Goal: Find specific page/section: Locate a particular part of the current website

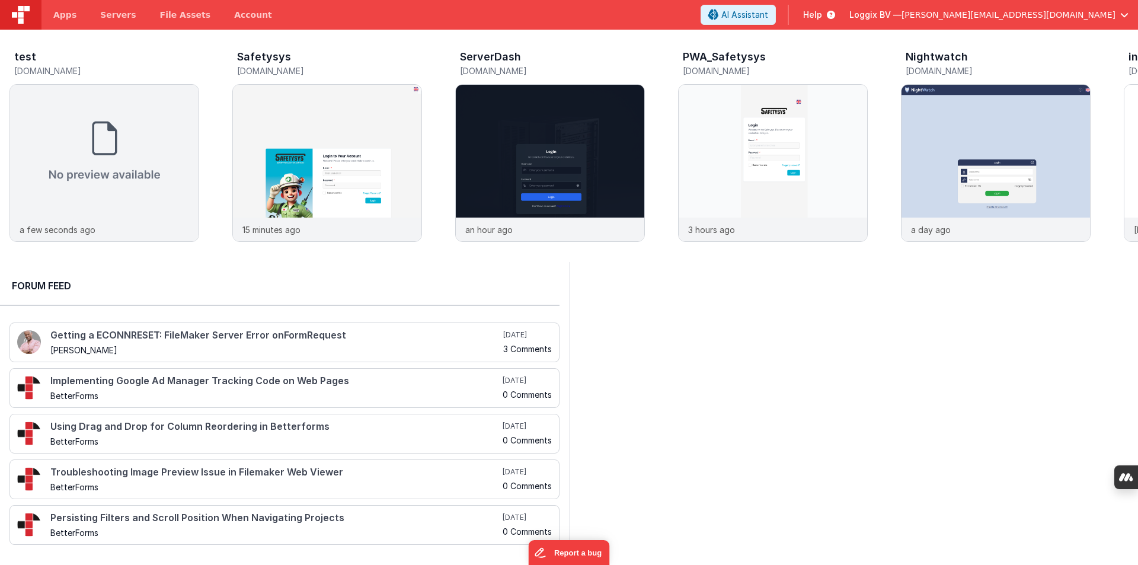
click at [1098, 18] on span "[PERSON_NAME][EMAIL_ADDRESS][DOMAIN_NAME]" at bounding box center [1008, 15] width 214 height 12
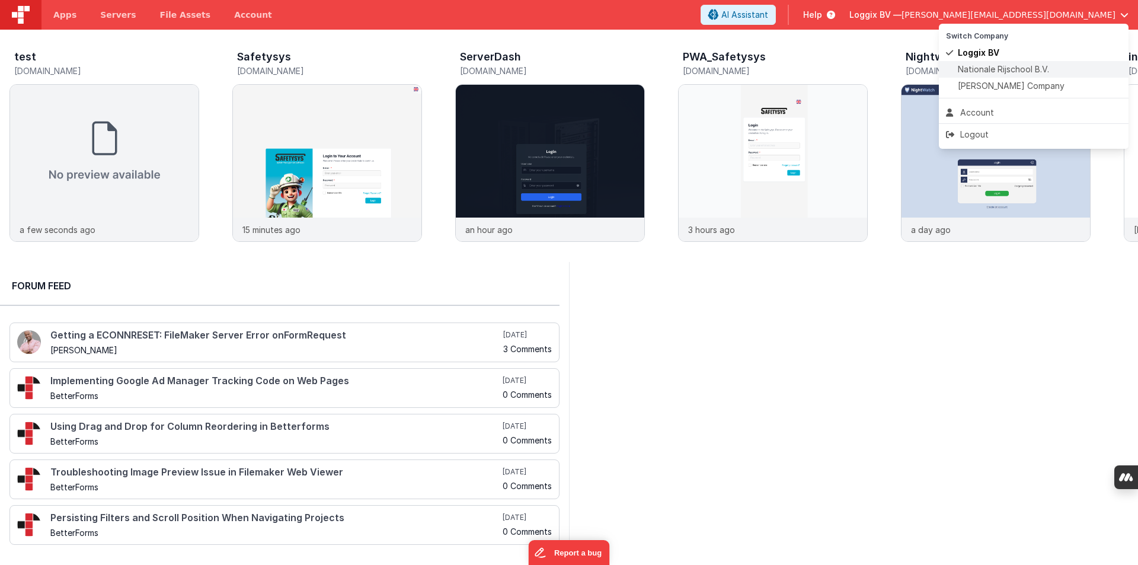
click at [987, 68] on span "Nationale Rijschool B.V." at bounding box center [1002, 69] width 91 height 12
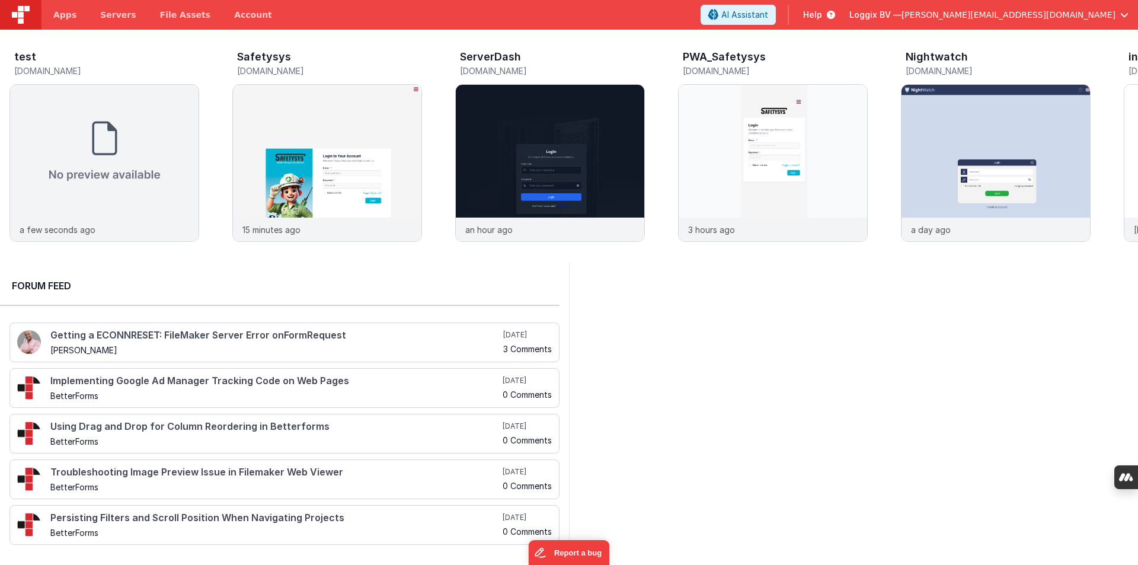
click at [1066, 14] on span "[PERSON_NAME][EMAIL_ADDRESS][DOMAIN_NAME]" at bounding box center [1008, 15] width 214 height 12
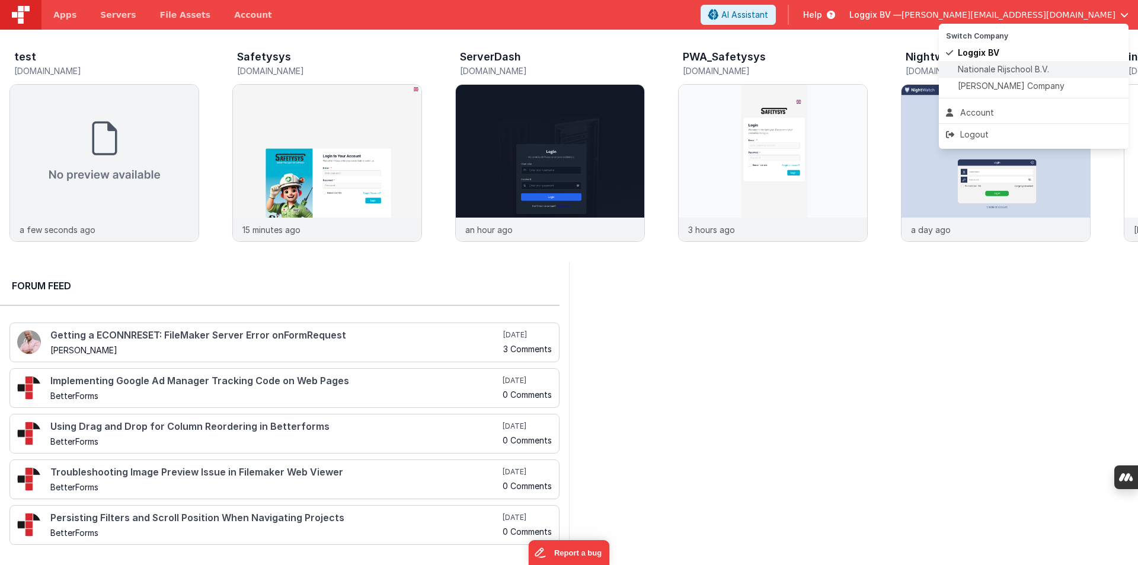
click at [986, 67] on span "Nationale Rijschool B.V." at bounding box center [1002, 69] width 91 height 12
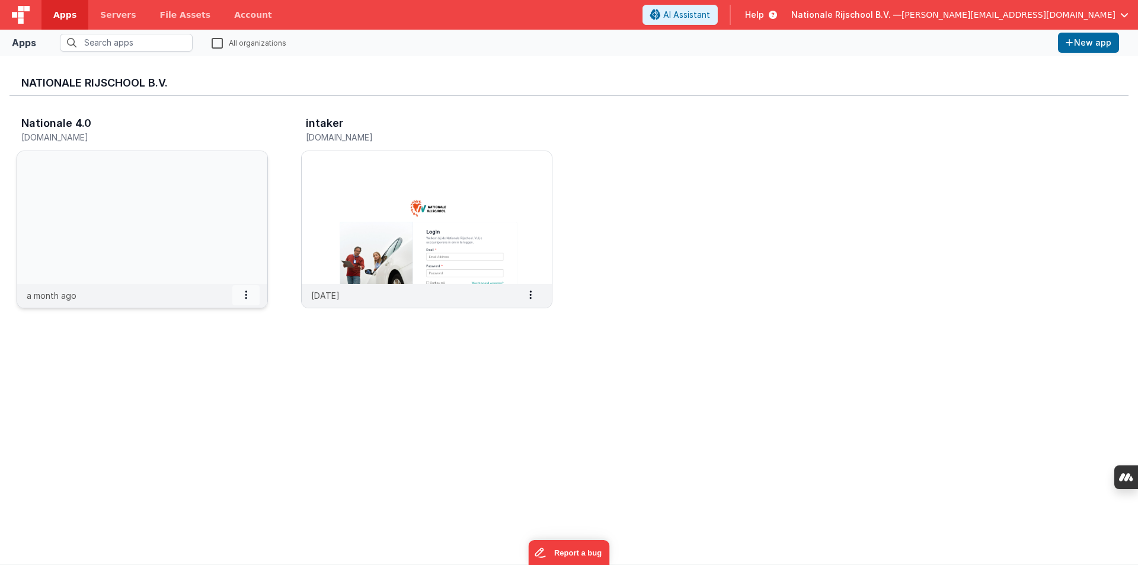
click at [245, 295] on icon at bounding box center [246, 294] width 2 height 1
click at [244, 292] on span at bounding box center [245, 295] width 27 height 20
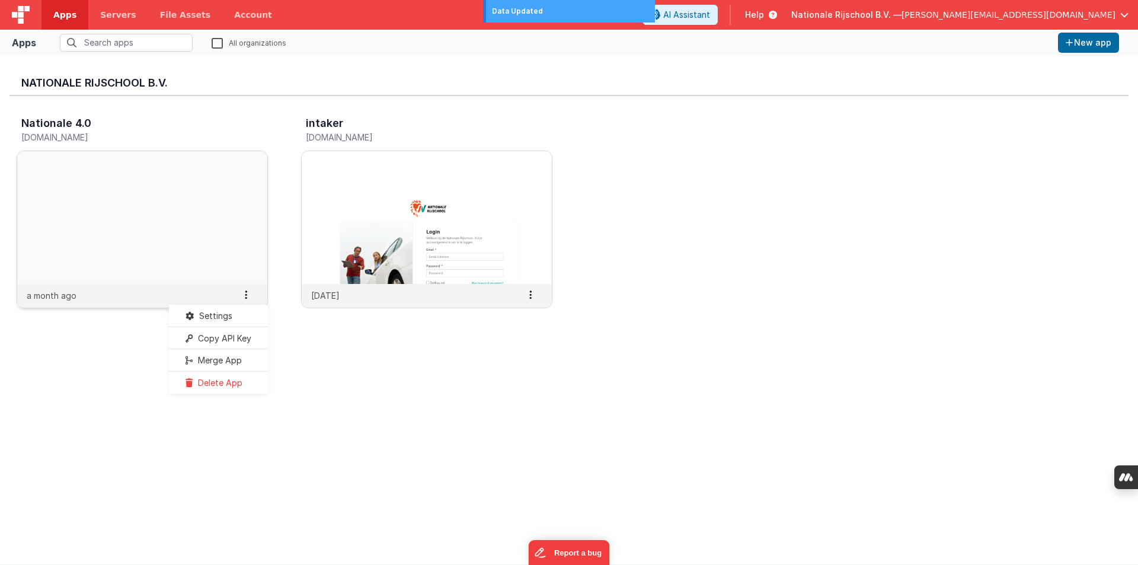
click at [244, 316] on slot "Settings" at bounding box center [218, 315] width 66 height 17
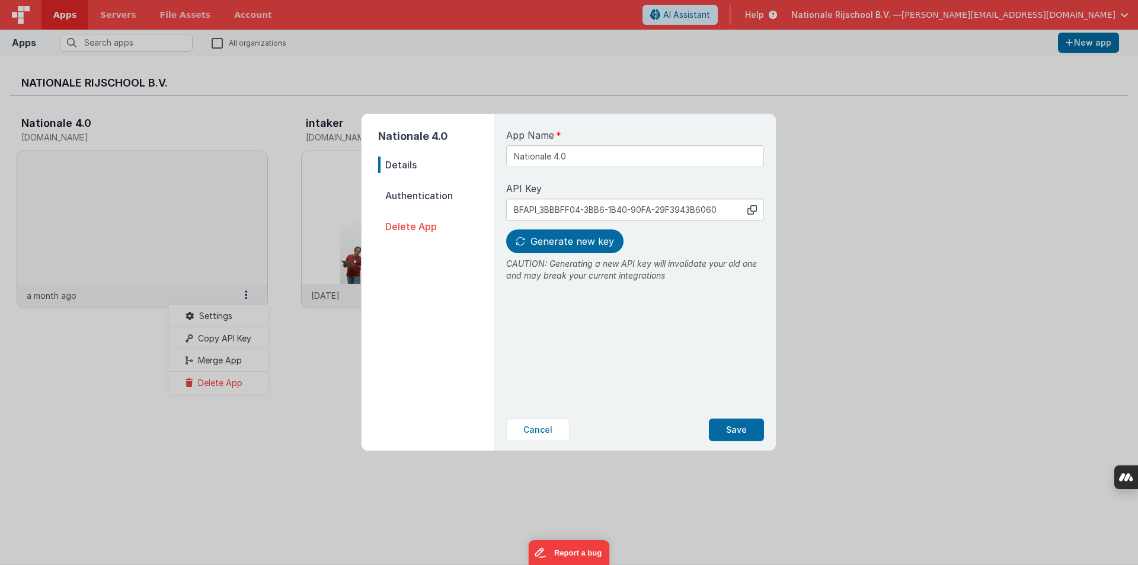
click at [407, 194] on span "Authentication" at bounding box center [436, 195] width 116 height 17
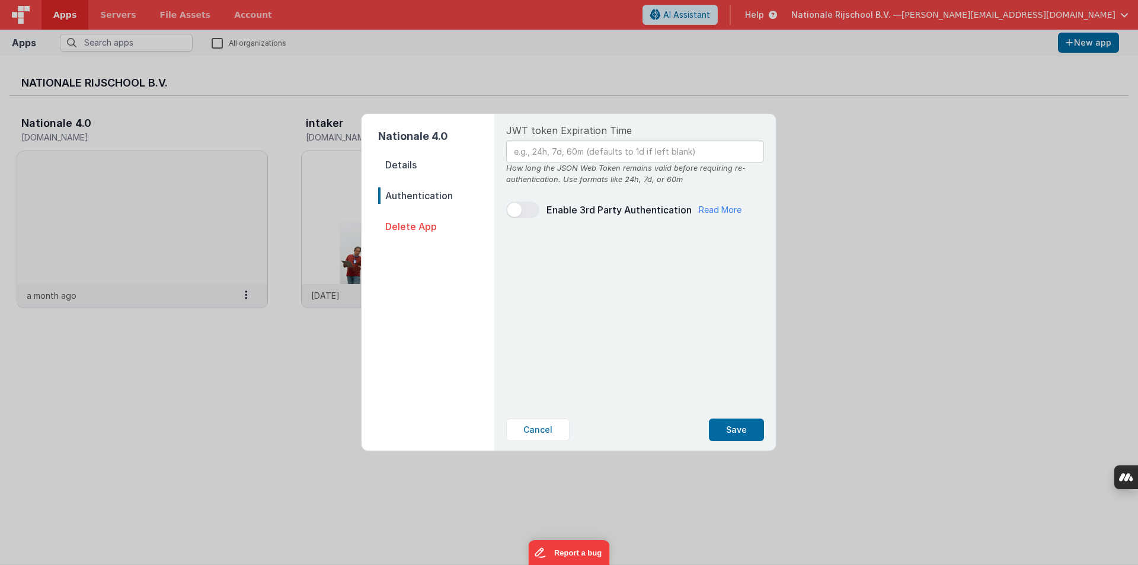
click at [419, 163] on span "Details" at bounding box center [436, 164] width 116 height 17
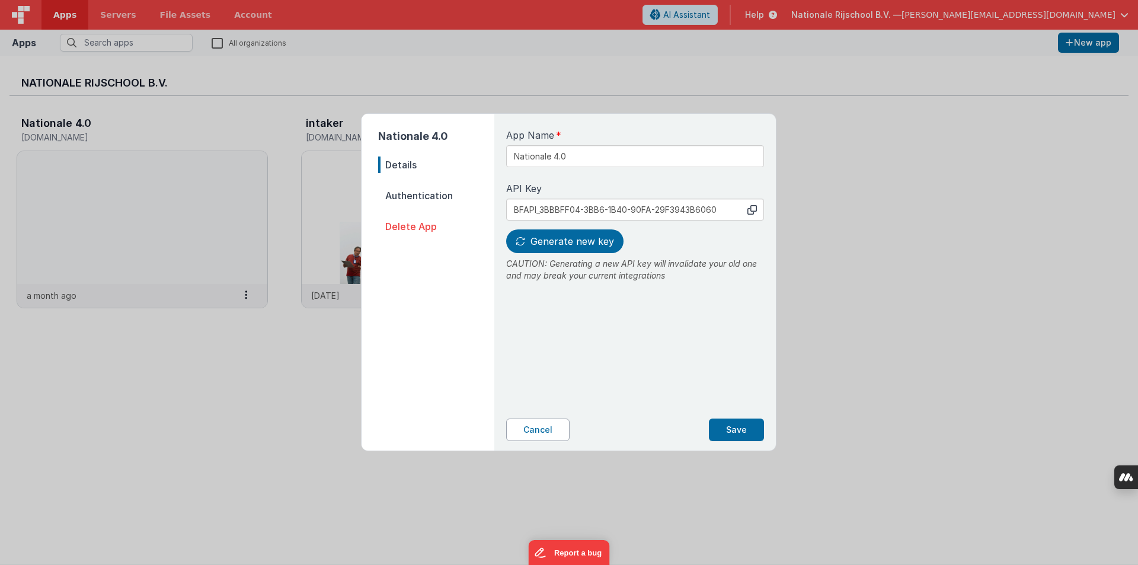
click at [533, 433] on button "Cancel" at bounding box center [537, 429] width 63 height 23
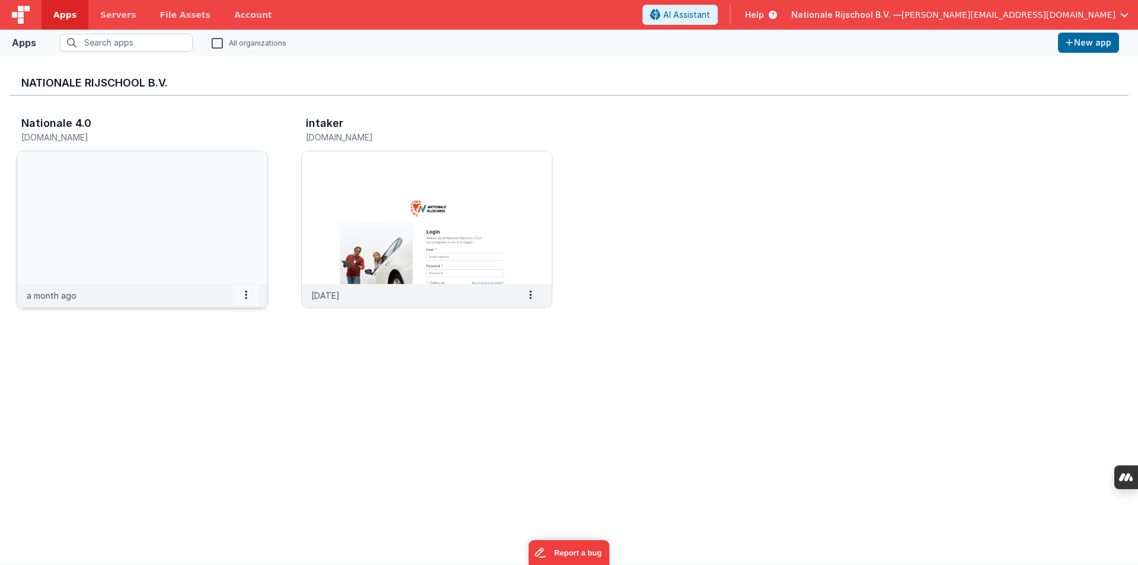
click at [245, 295] on icon at bounding box center [246, 294] width 2 height 1
click at [232, 314] on slot "Settings" at bounding box center [218, 315] width 66 height 17
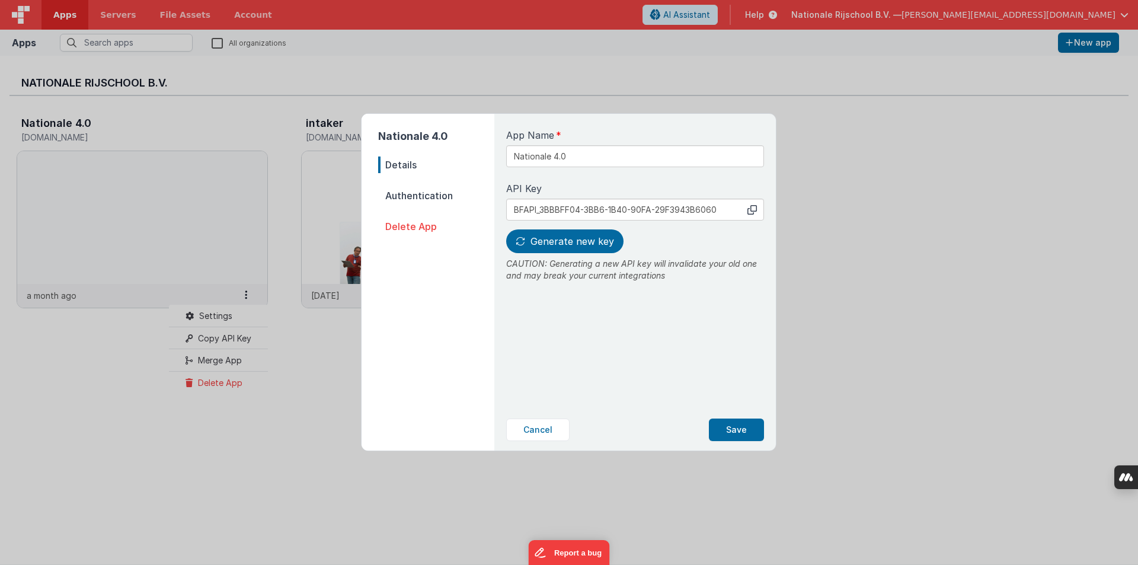
click at [431, 194] on span "Authentication" at bounding box center [436, 195] width 116 height 17
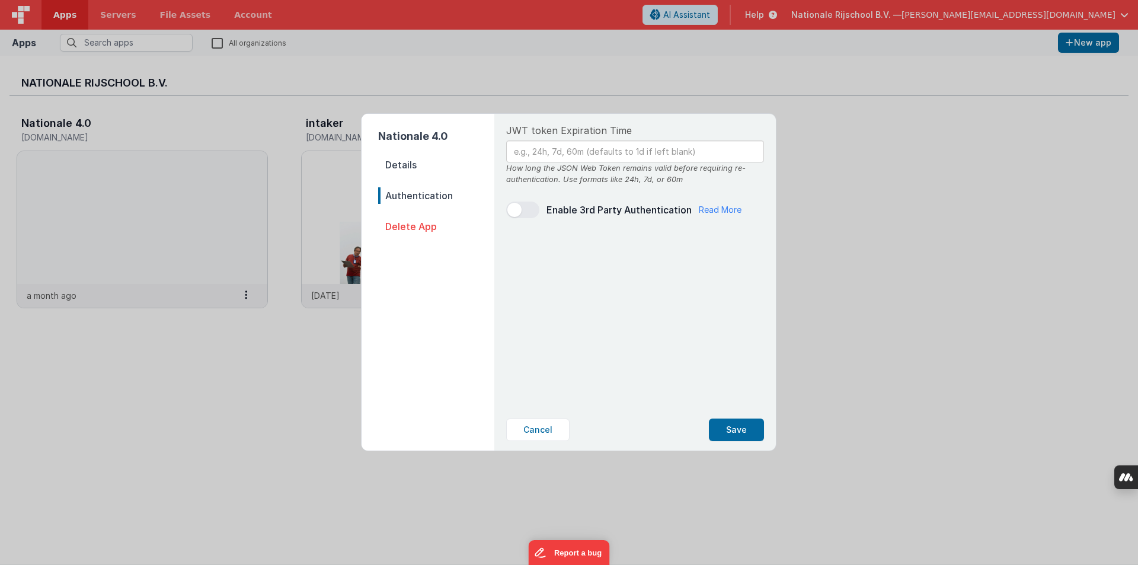
click at [424, 169] on span "Details" at bounding box center [436, 164] width 116 height 17
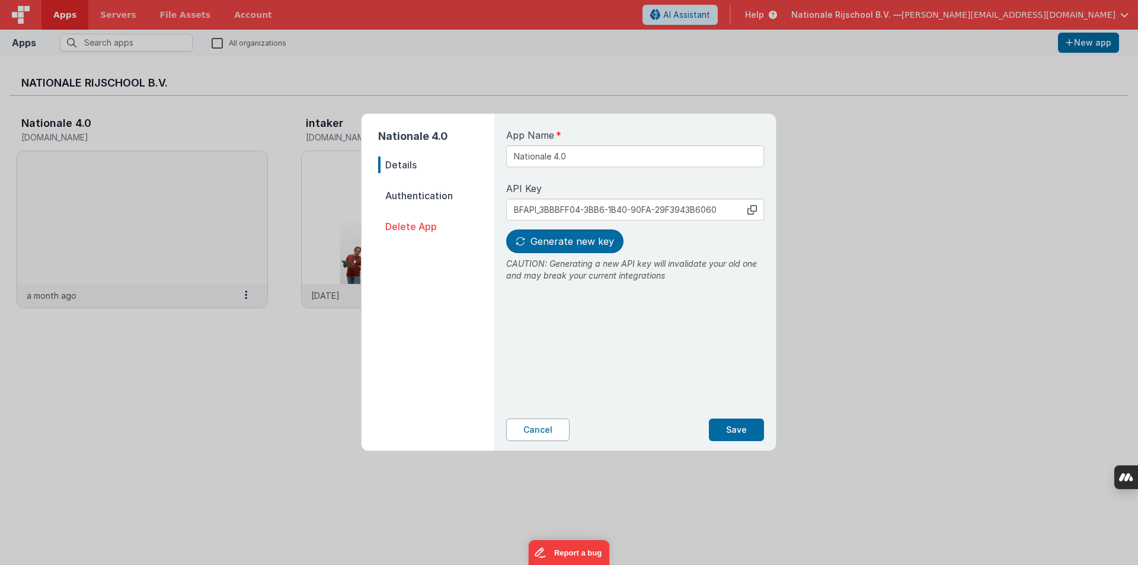
click at [532, 434] on button "Cancel" at bounding box center [537, 429] width 63 height 23
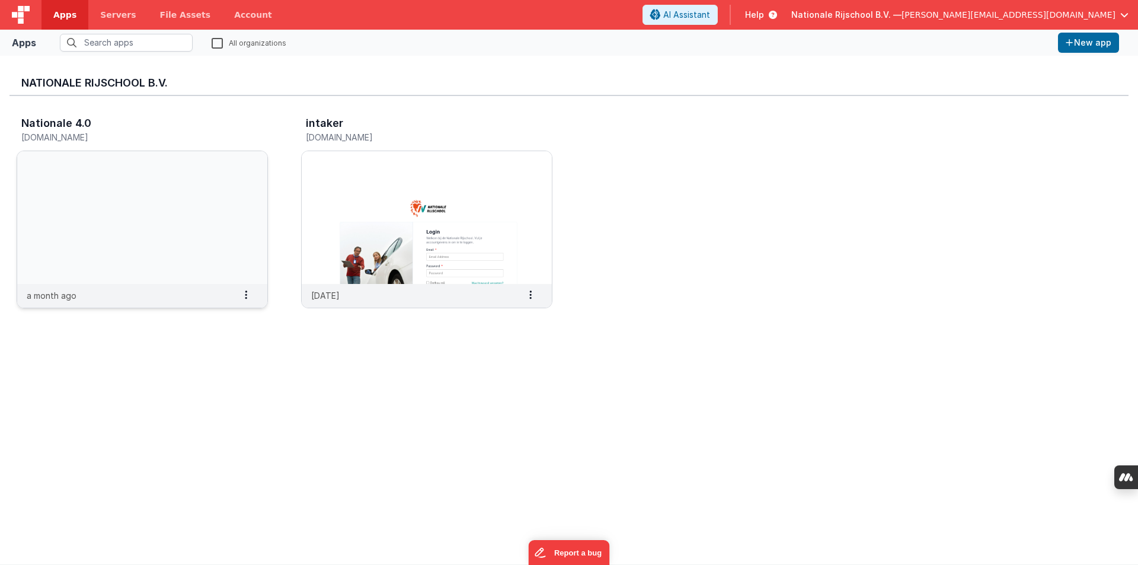
click at [175, 247] on img at bounding box center [142, 217] width 250 height 133
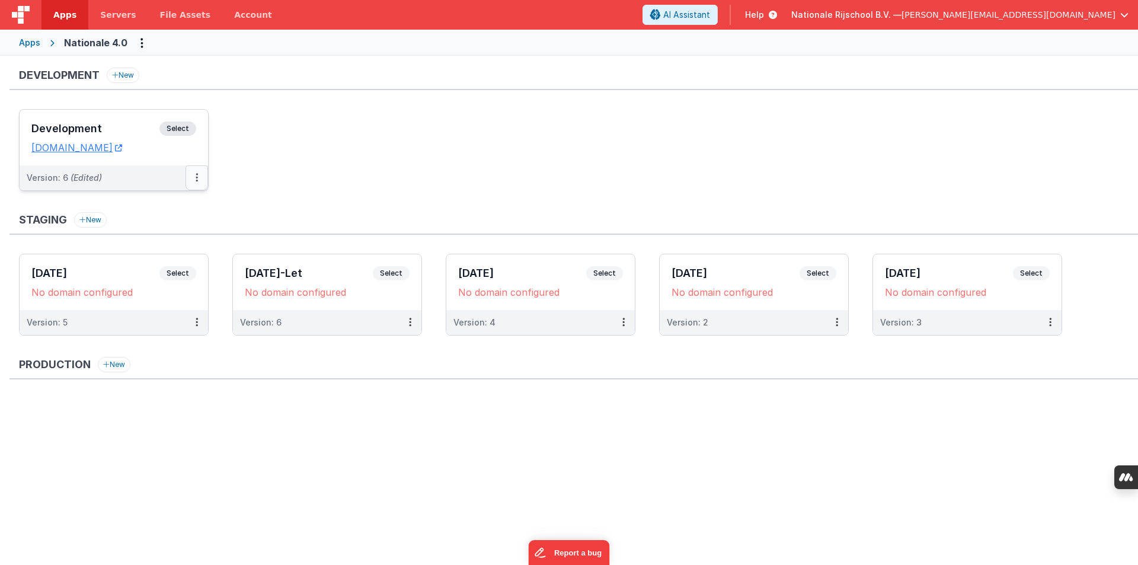
click at [203, 182] on button at bounding box center [196, 177] width 23 height 25
click at [133, 205] on link "Edit" at bounding box center [156, 204] width 104 height 21
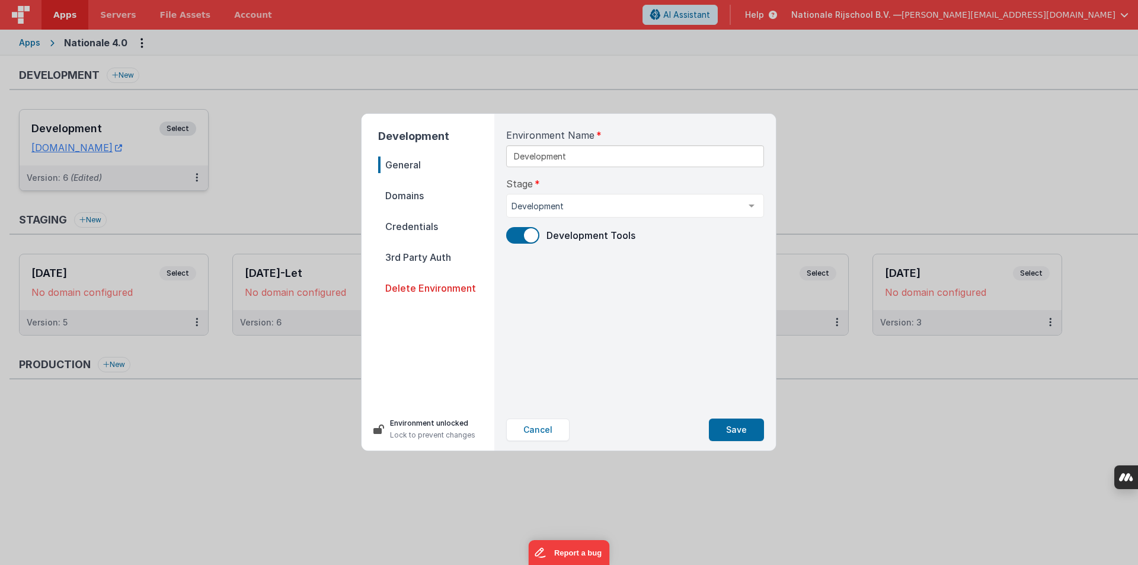
click at [395, 196] on span "Domains" at bounding box center [436, 195] width 116 height 17
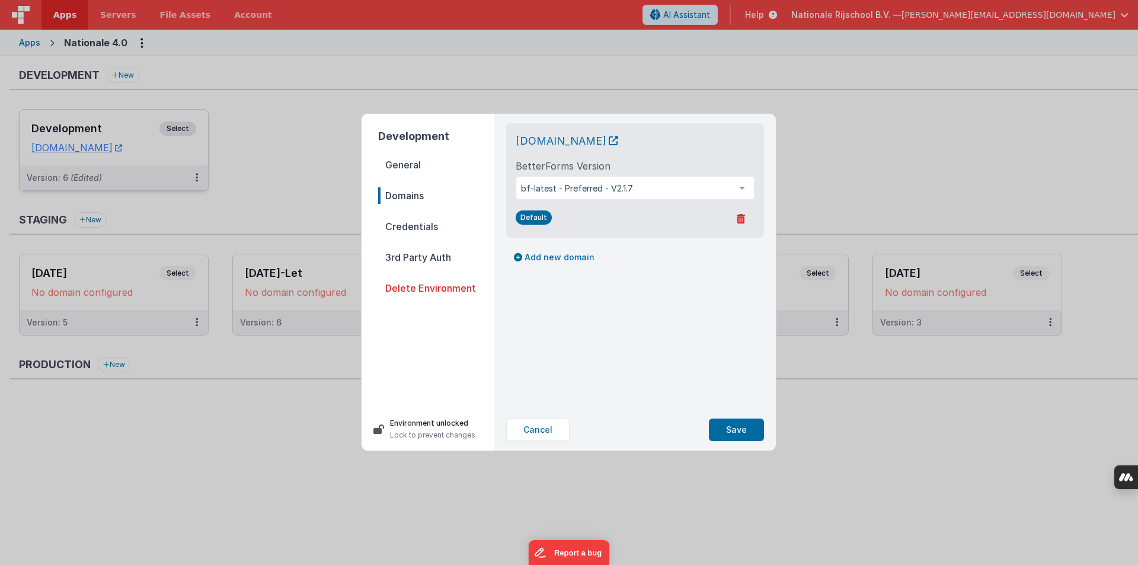
click at [406, 225] on span "Credentials" at bounding box center [436, 226] width 116 height 17
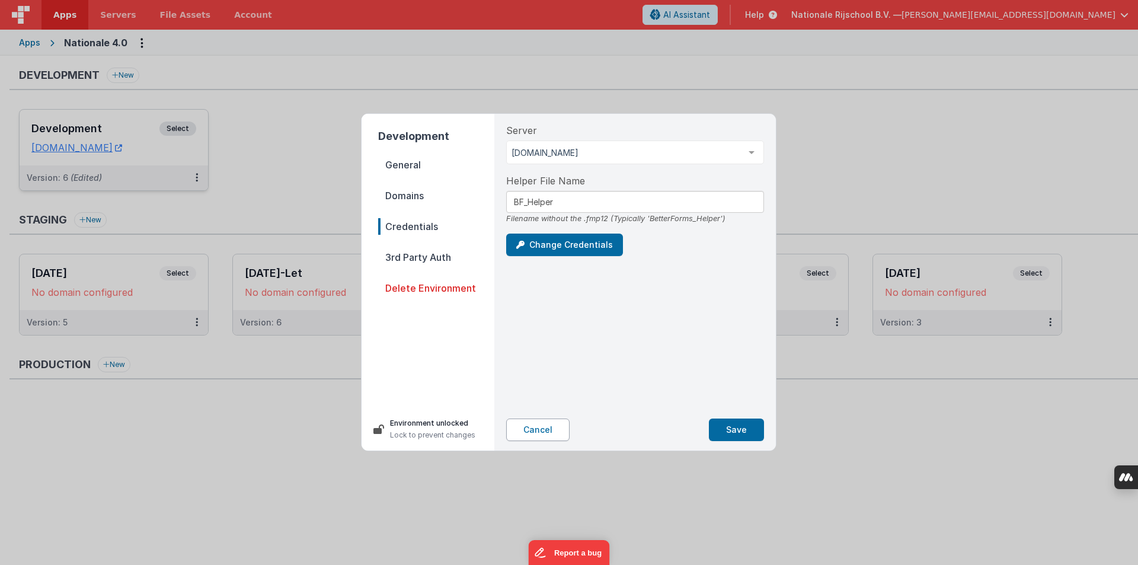
click at [539, 433] on button "Cancel" at bounding box center [537, 429] width 63 height 23
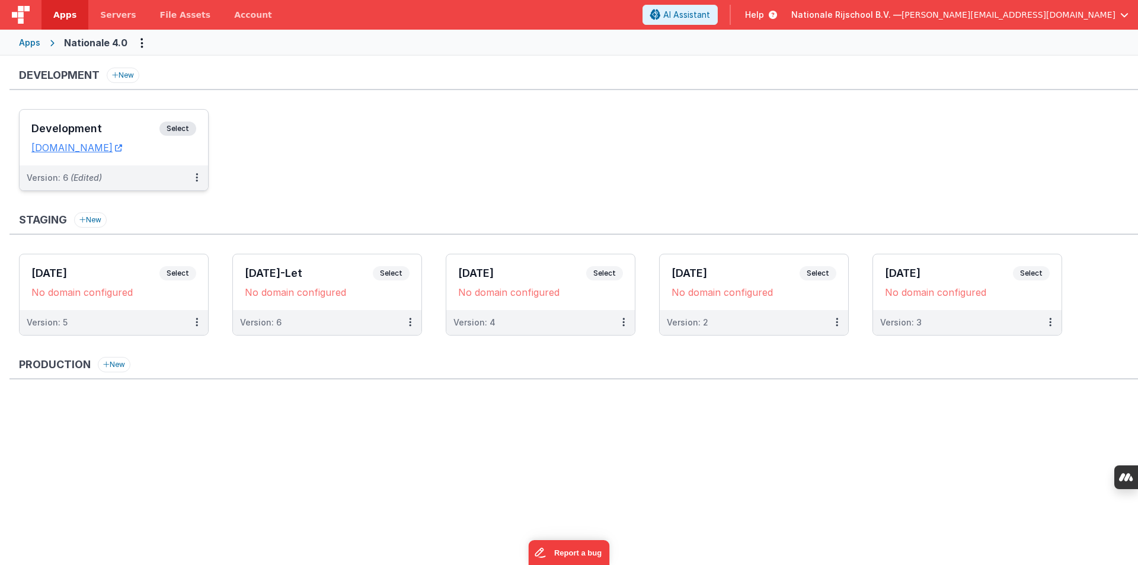
click at [1099, 11] on span "[PERSON_NAME][EMAIL_ADDRESS][DOMAIN_NAME]" at bounding box center [1008, 15] width 214 height 12
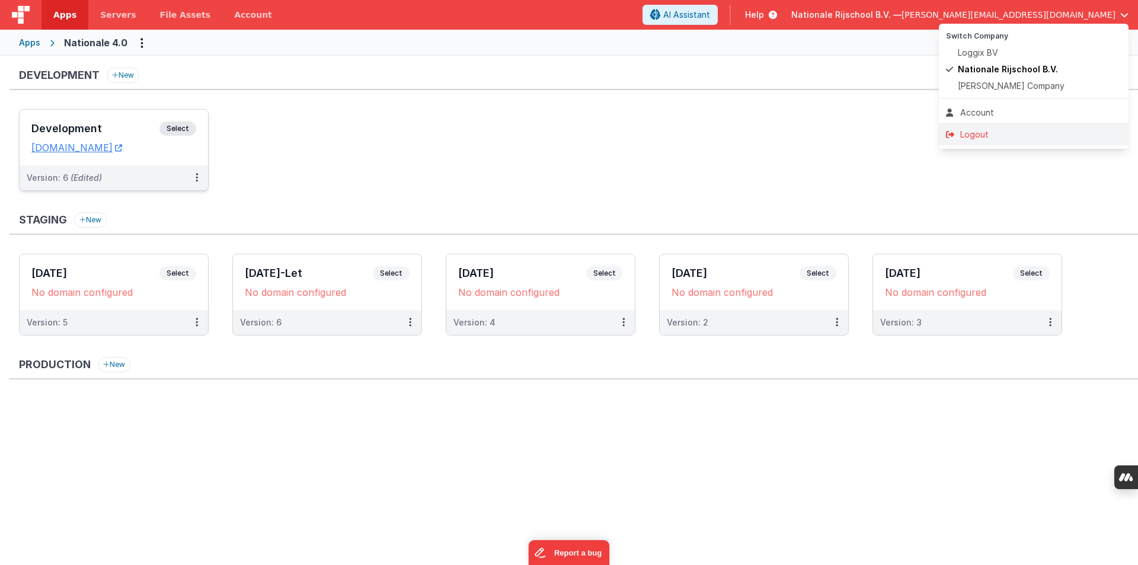
click at [977, 139] on div "Logout" at bounding box center [1033, 135] width 175 height 12
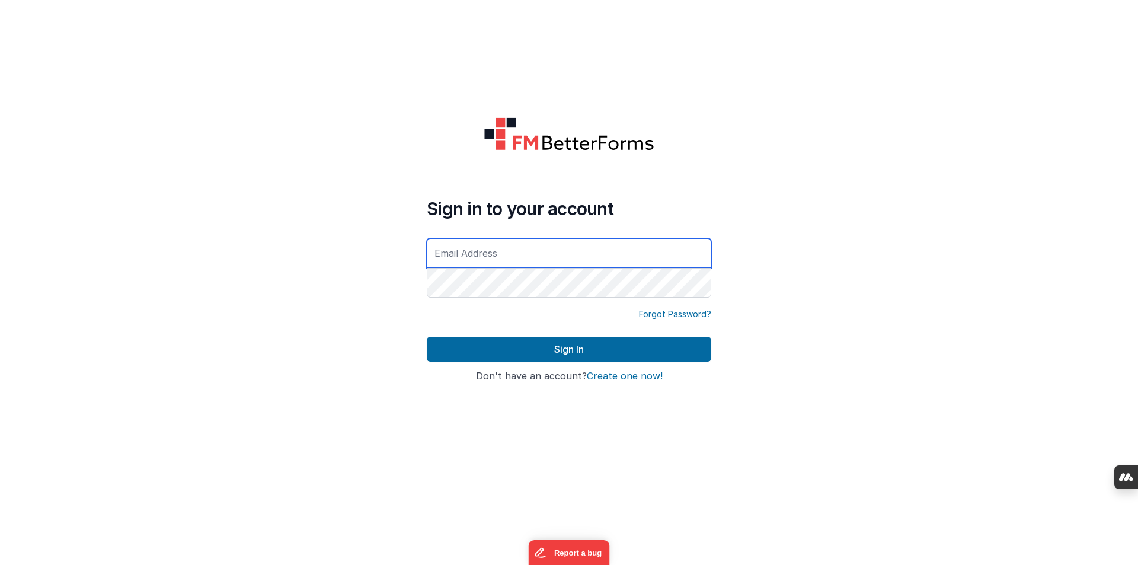
type input "[PERSON_NAME][EMAIL_ADDRESS][DOMAIN_NAME]"
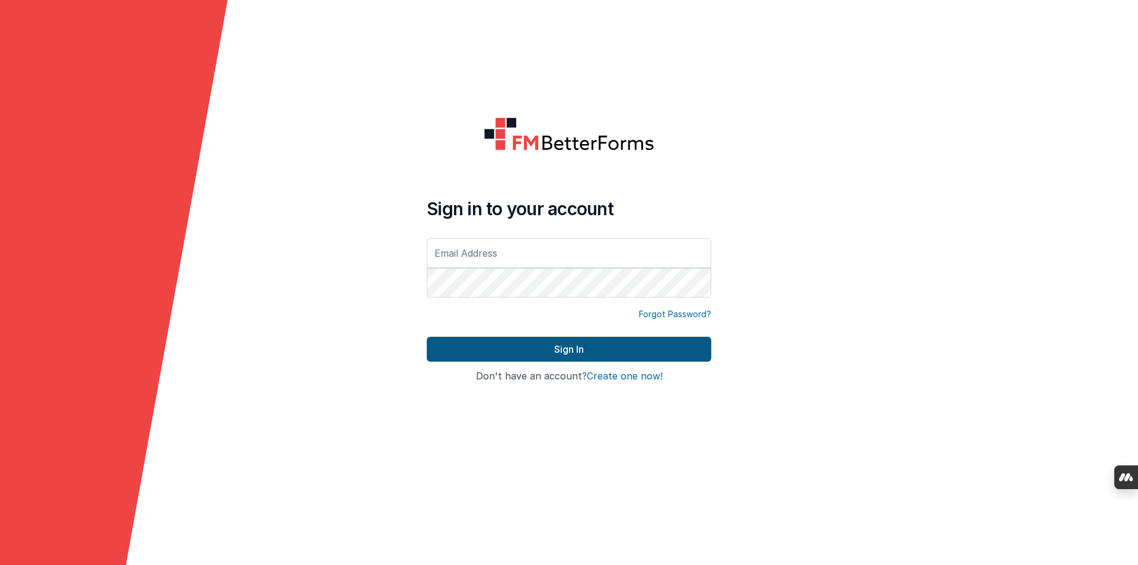
type input "[PERSON_NAME][EMAIL_ADDRESS][DOMAIN_NAME]"
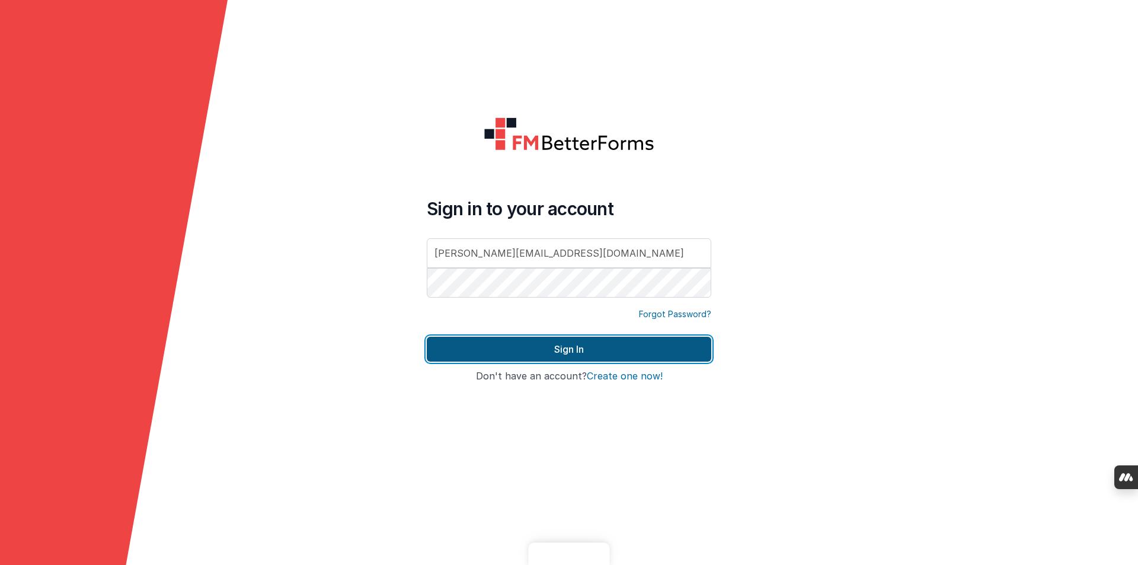
click at [561, 352] on button "Sign In" at bounding box center [569, 349] width 284 height 25
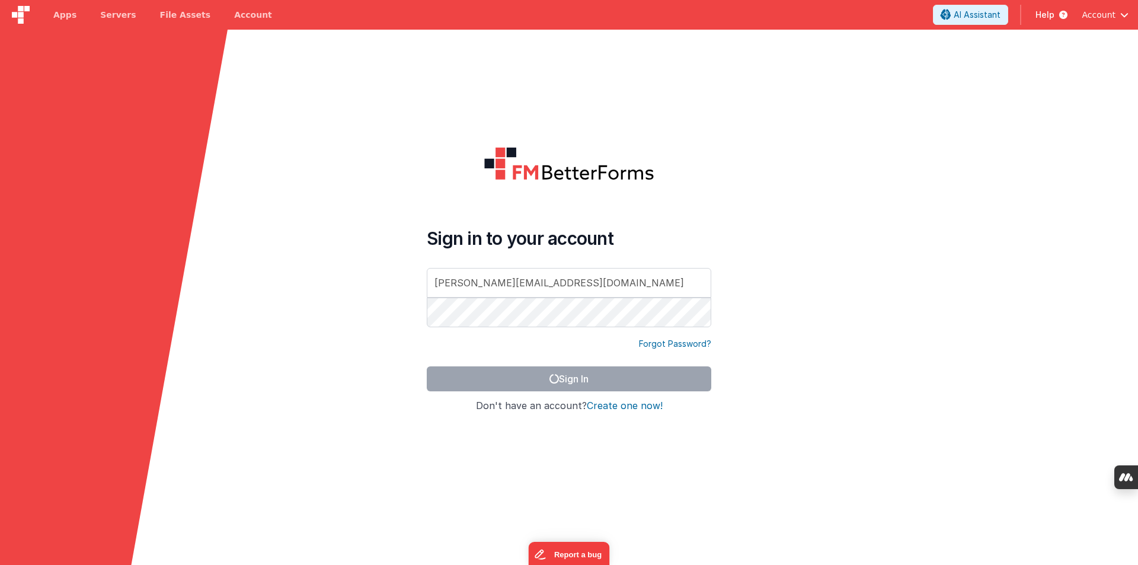
click at [1107, 12] on span "Account" at bounding box center [1098, 15] width 34 height 12
click at [679, 8] on button at bounding box center [569, 282] width 1138 height 565
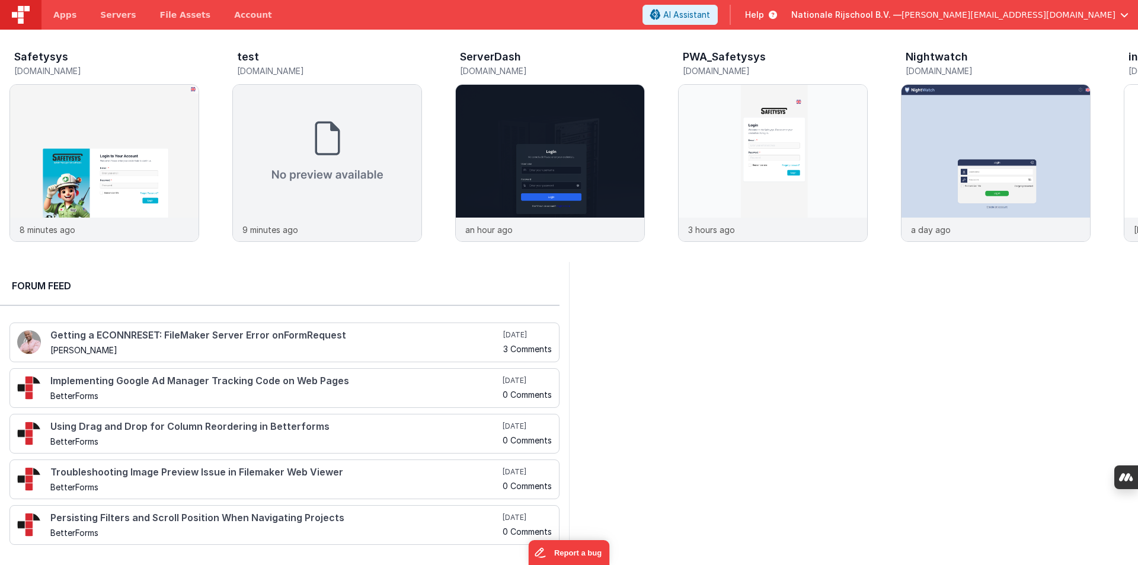
click at [1083, 16] on span "[PERSON_NAME][EMAIL_ADDRESS][DOMAIN_NAME]" at bounding box center [1008, 15] width 214 height 12
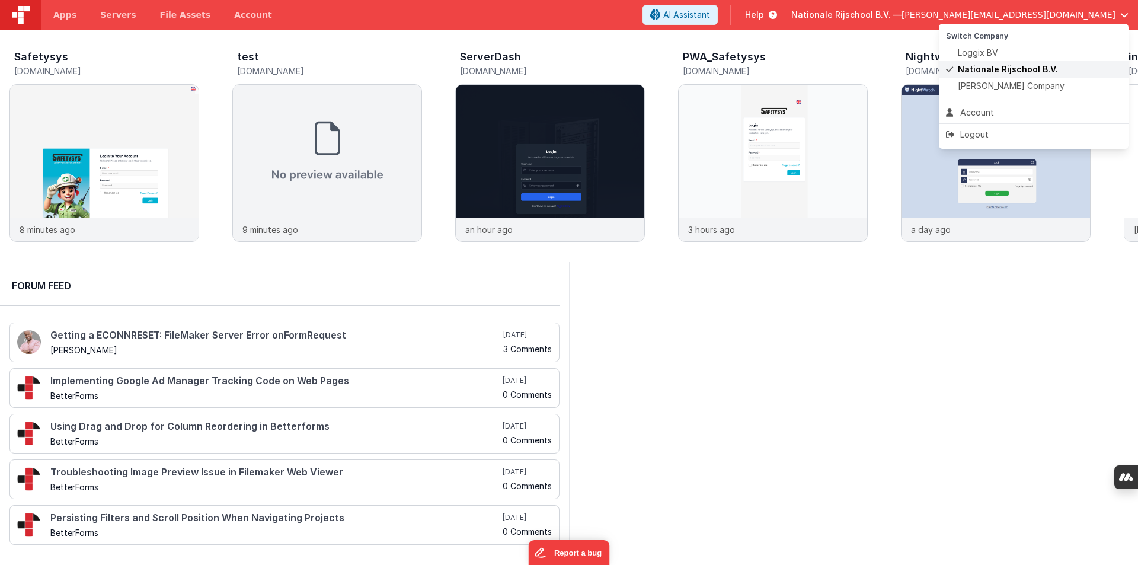
click at [1005, 71] on span "Nationale Rijschool B.V." at bounding box center [1007, 69] width 100 height 12
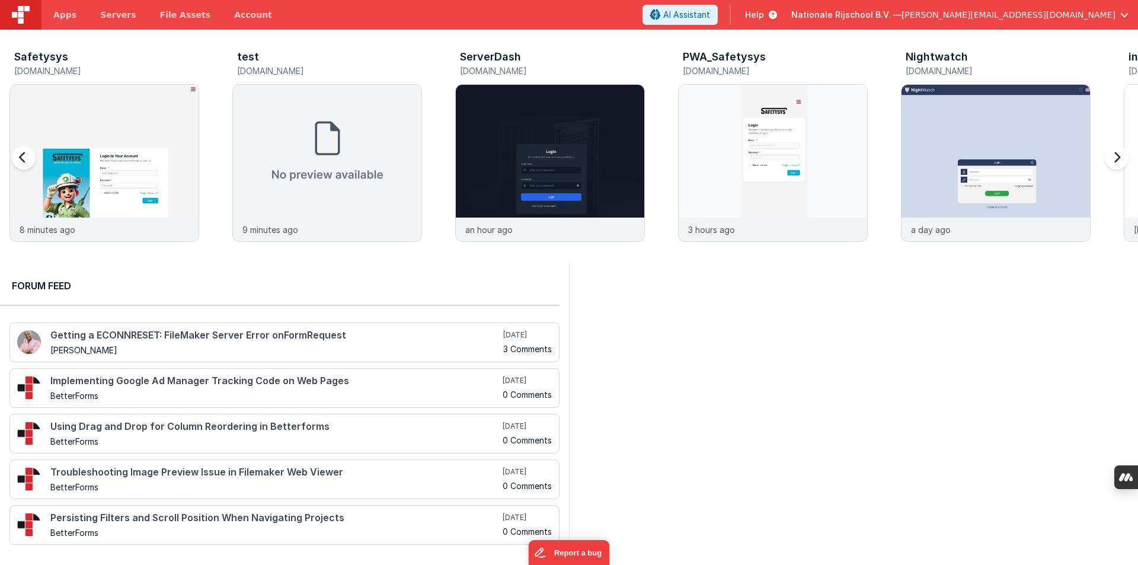
click at [1115, 162] on div at bounding box center [1113, 164] width 47 height 171
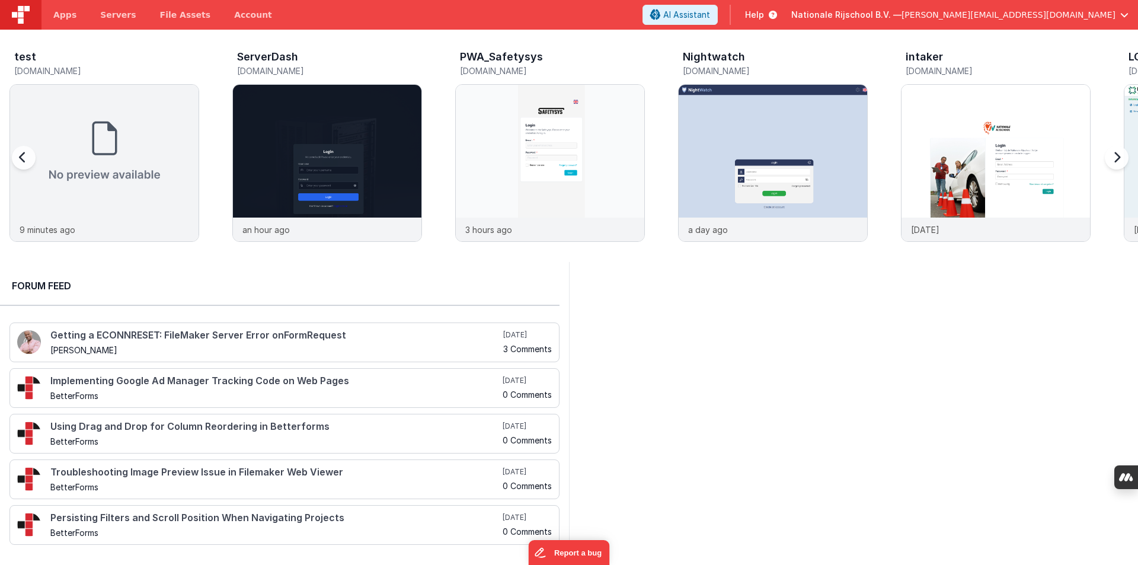
click at [1115, 162] on div at bounding box center [1113, 164] width 47 height 171
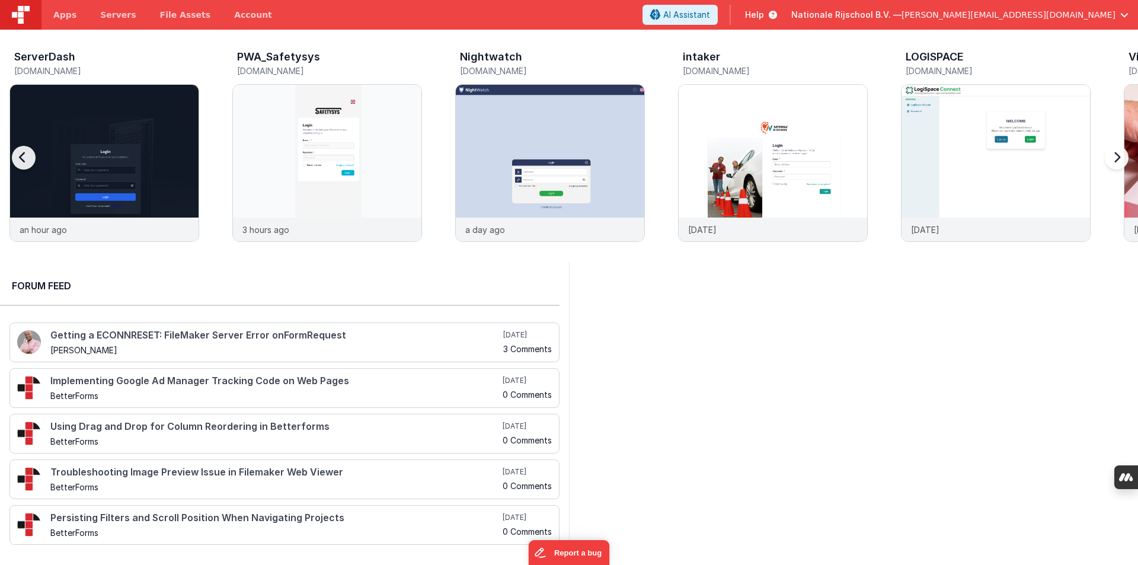
click at [1115, 162] on div at bounding box center [1113, 164] width 47 height 171
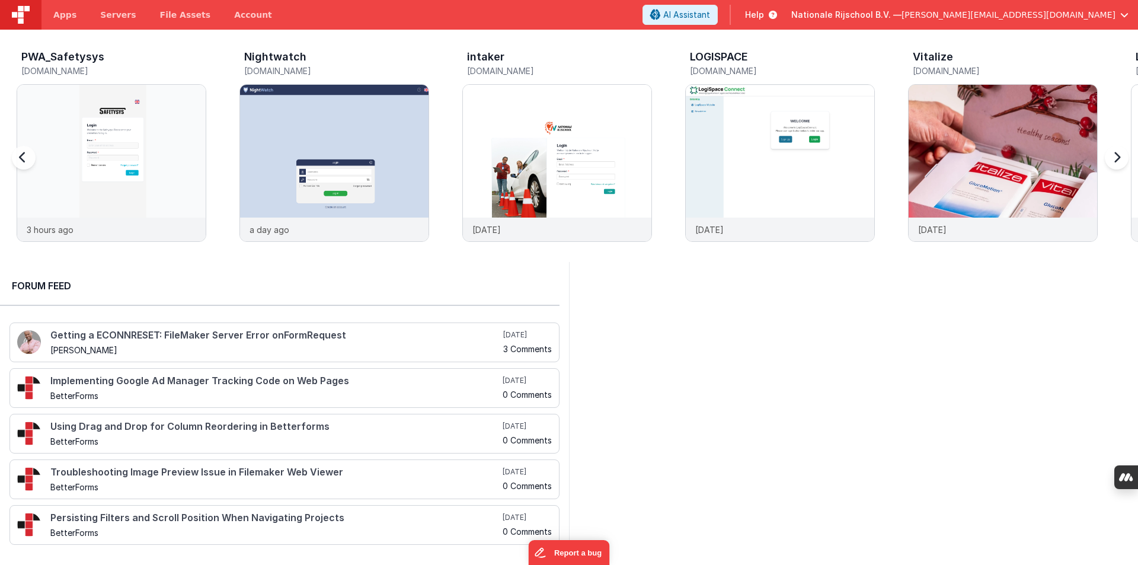
scroll to position [0, 668]
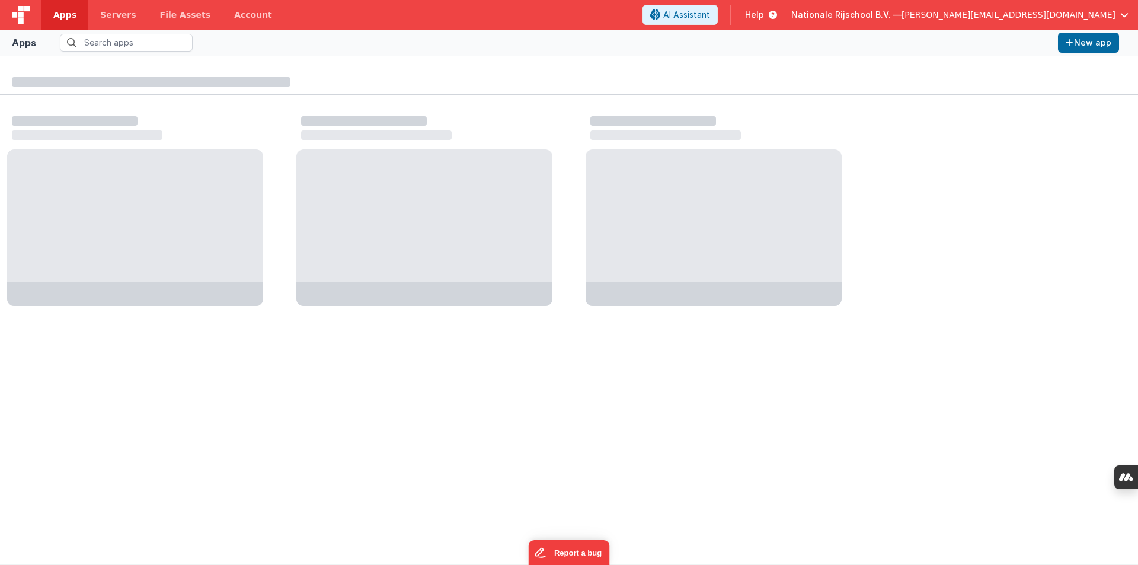
click at [1049, 17] on span "[PERSON_NAME][EMAIL_ADDRESS][DOMAIN_NAME]" at bounding box center [1008, 15] width 214 height 12
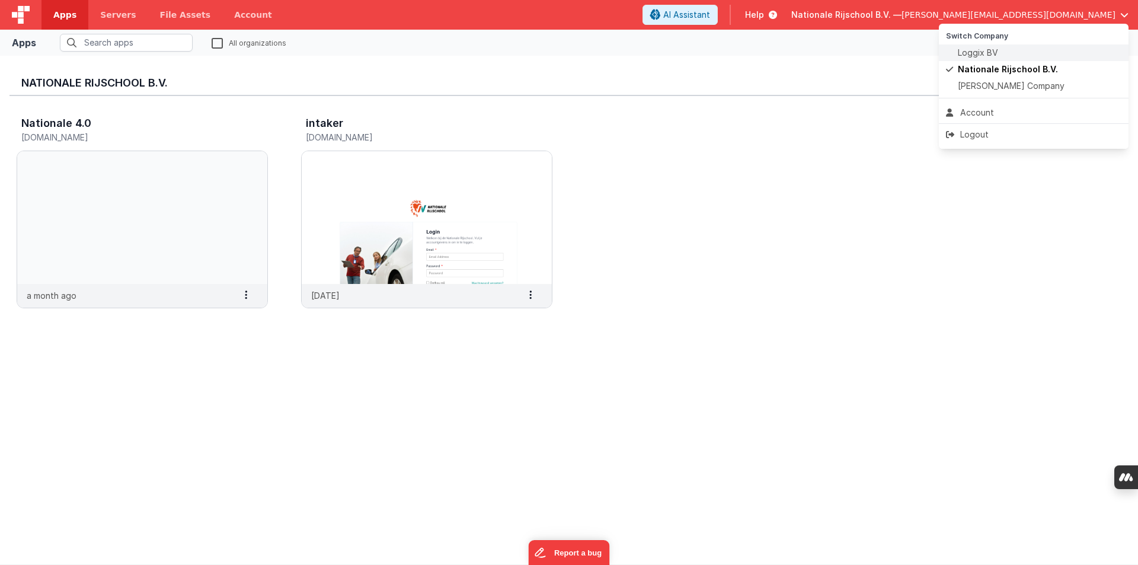
click at [966, 54] on span "Loggix BV" at bounding box center [977, 53] width 40 height 12
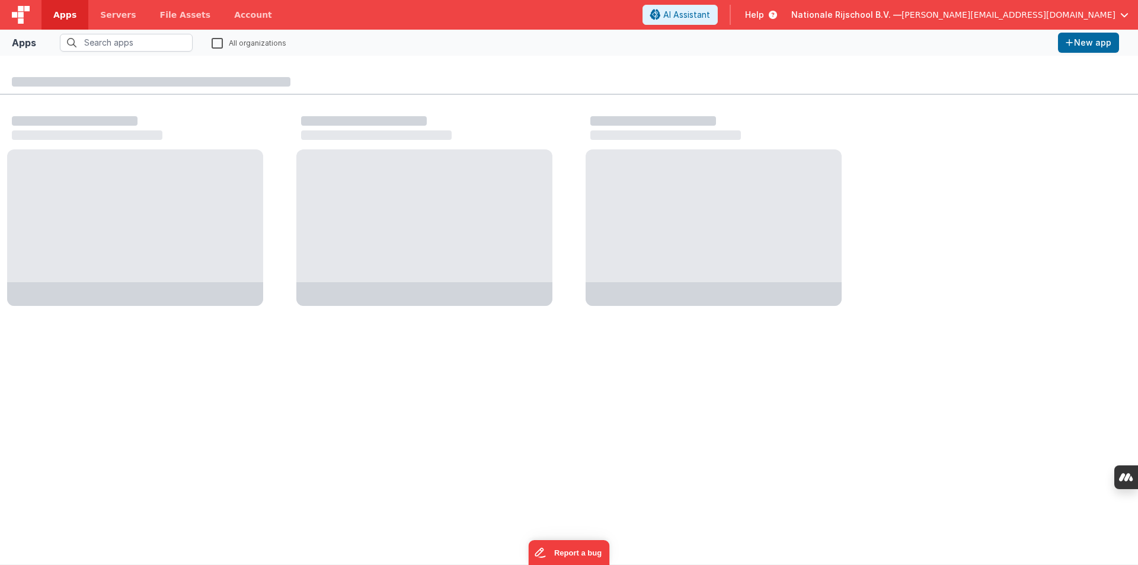
click at [1033, 13] on span "[PERSON_NAME][EMAIL_ADDRESS][DOMAIN_NAME]" at bounding box center [1008, 15] width 214 height 12
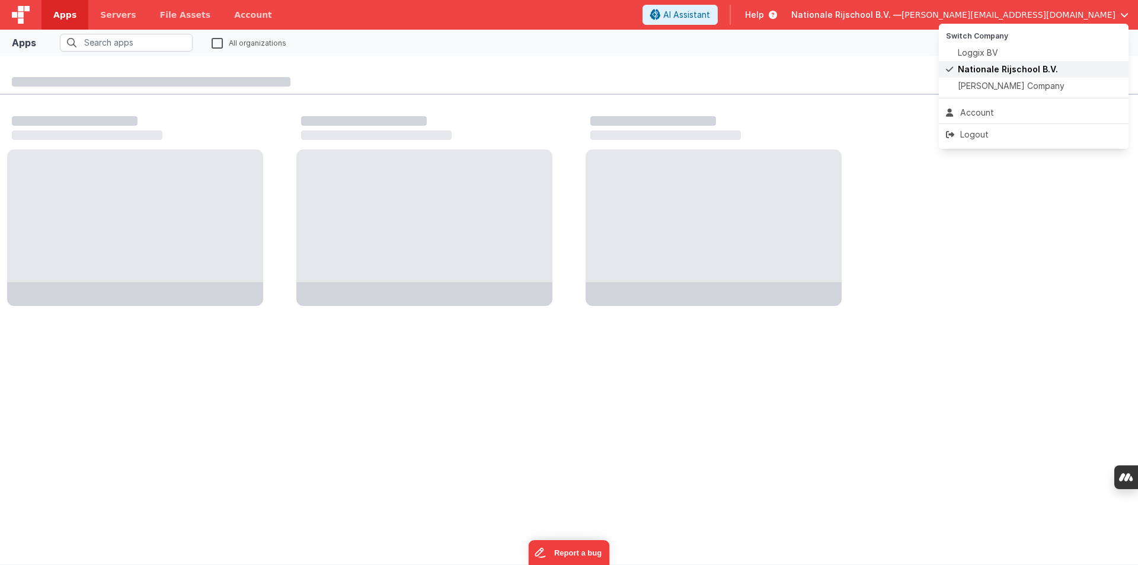
click at [991, 67] on span "Nationale Rijschool B.V." at bounding box center [1007, 69] width 100 height 12
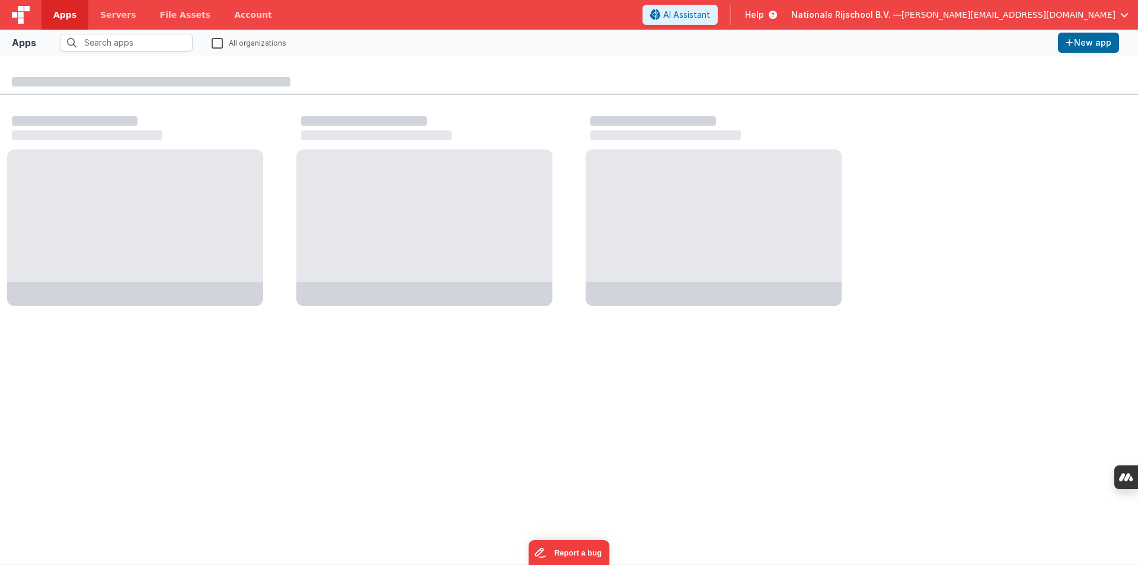
click at [852, 70] on div at bounding box center [569, 80] width 1138 height 30
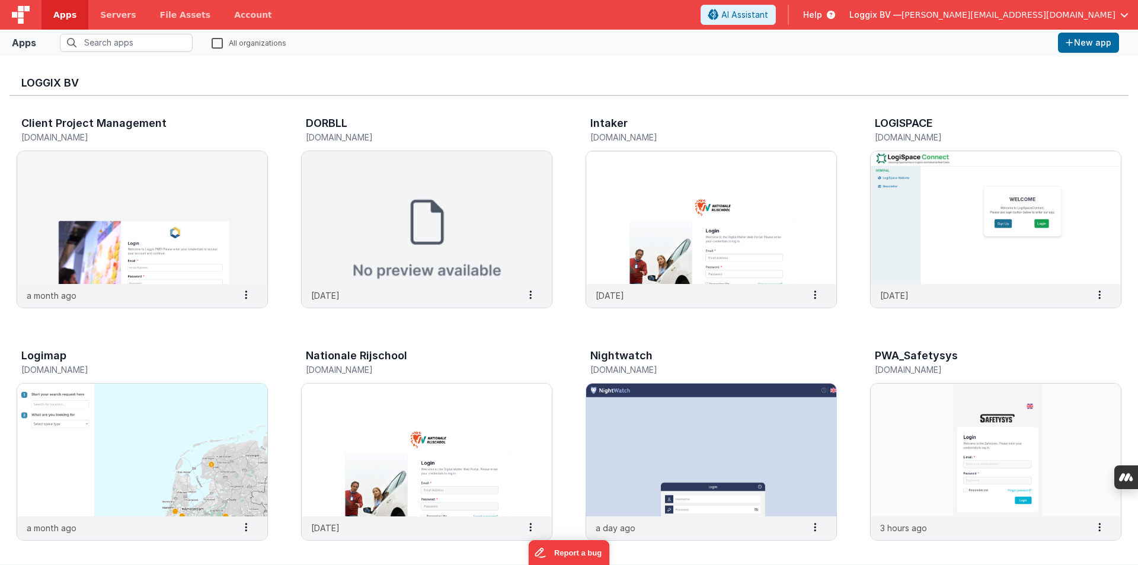
click at [901, 11] on span "Loggix BV —" at bounding box center [875, 15] width 52 height 12
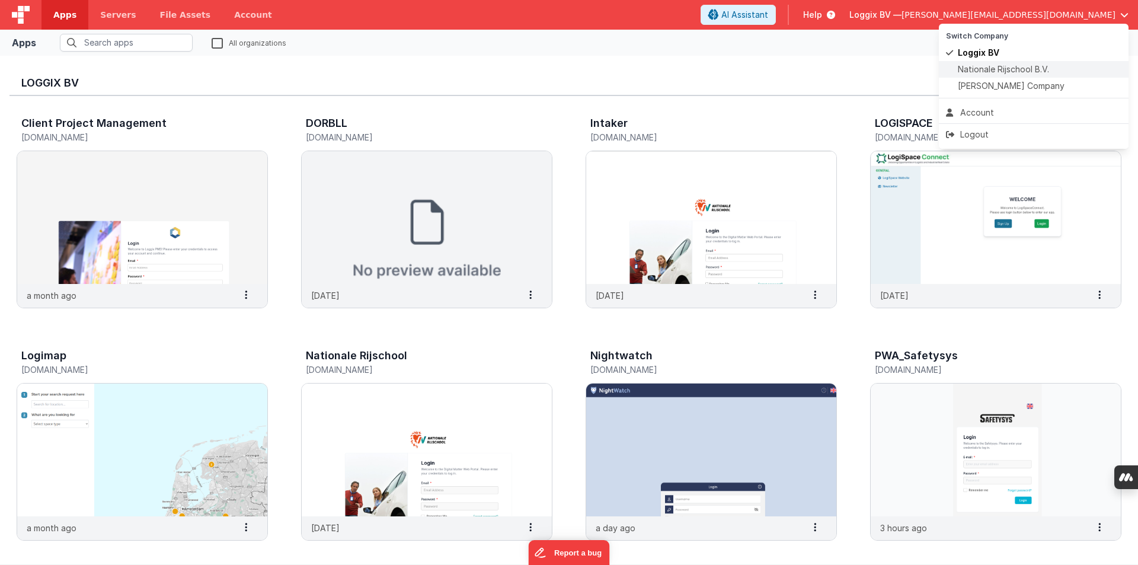
click at [987, 72] on span "Nationale Rijschool B.V." at bounding box center [1002, 69] width 91 height 12
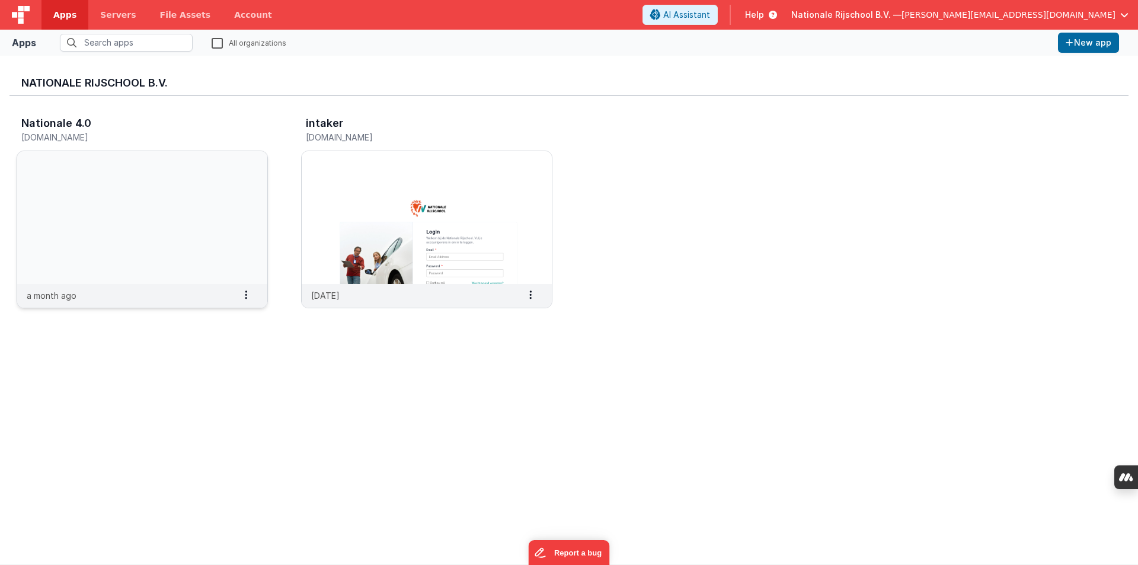
click at [130, 201] on img at bounding box center [142, 217] width 250 height 133
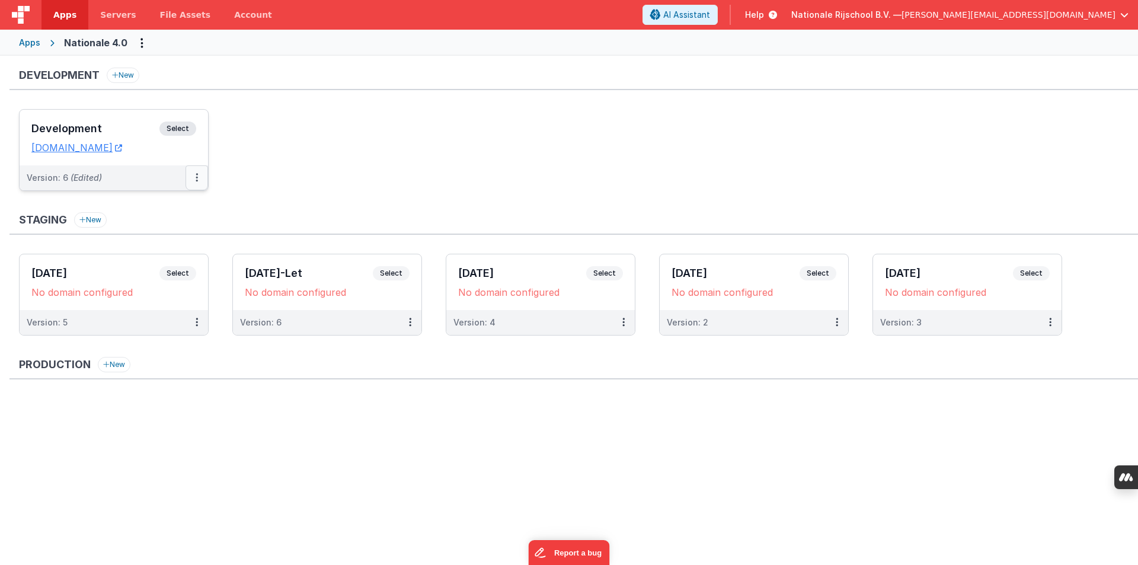
click at [192, 175] on button at bounding box center [196, 177] width 23 height 25
click at [165, 204] on link "Edit" at bounding box center [156, 204] width 104 height 21
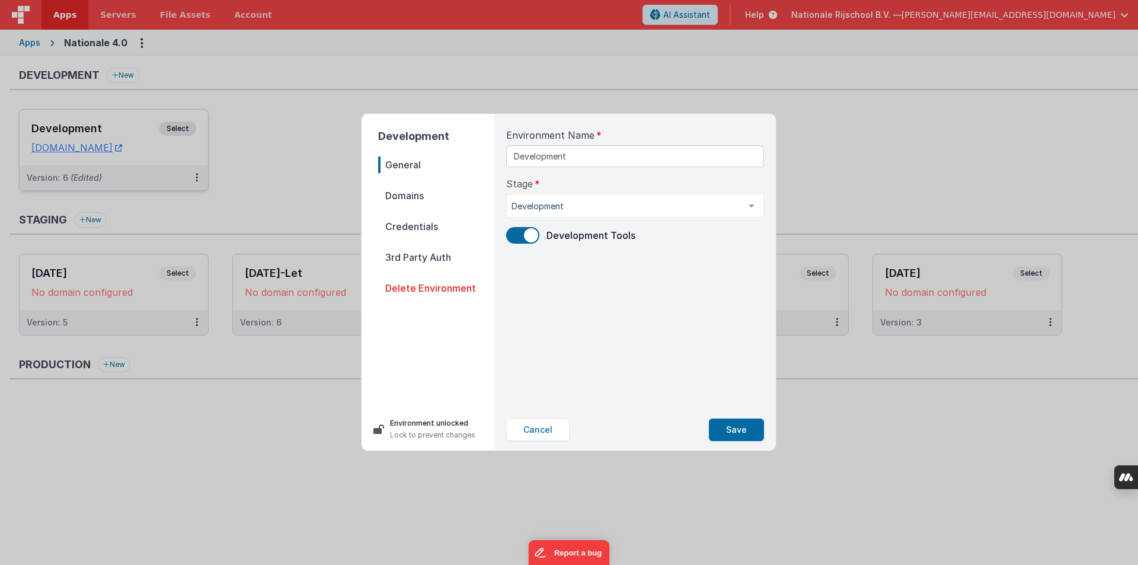
click at [406, 197] on span "Domains" at bounding box center [436, 195] width 116 height 17
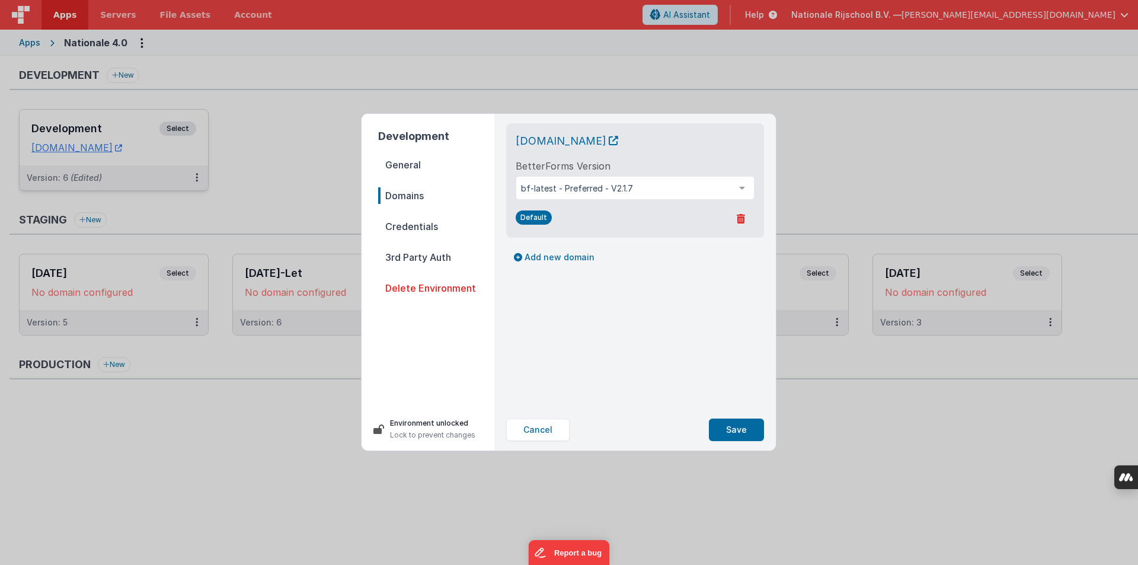
click at [418, 227] on span "Credentials" at bounding box center [436, 226] width 116 height 17
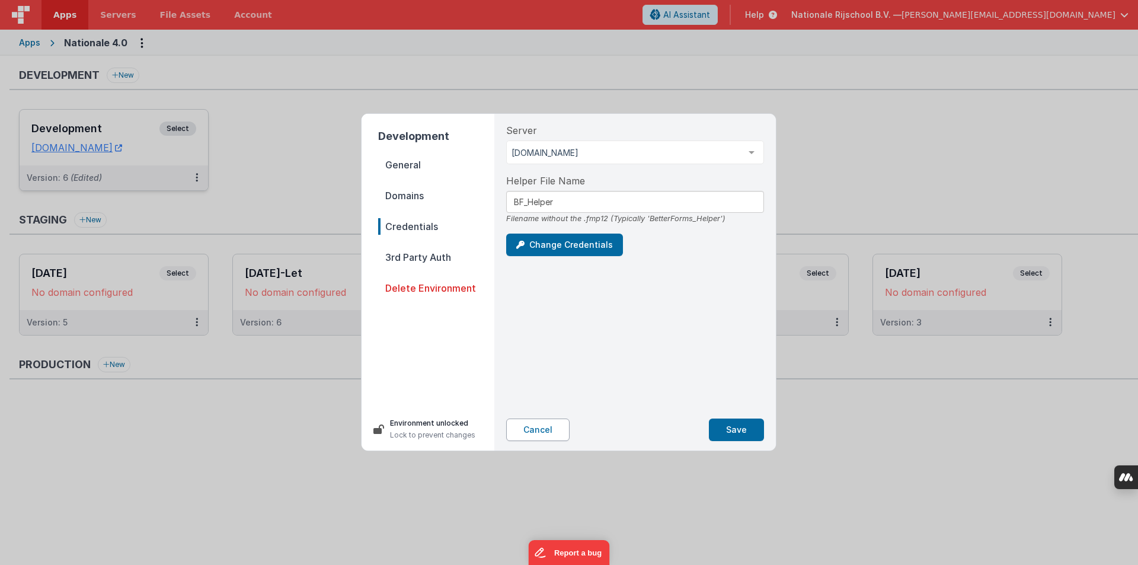
click at [548, 431] on button "Cancel" at bounding box center [537, 429] width 63 height 23
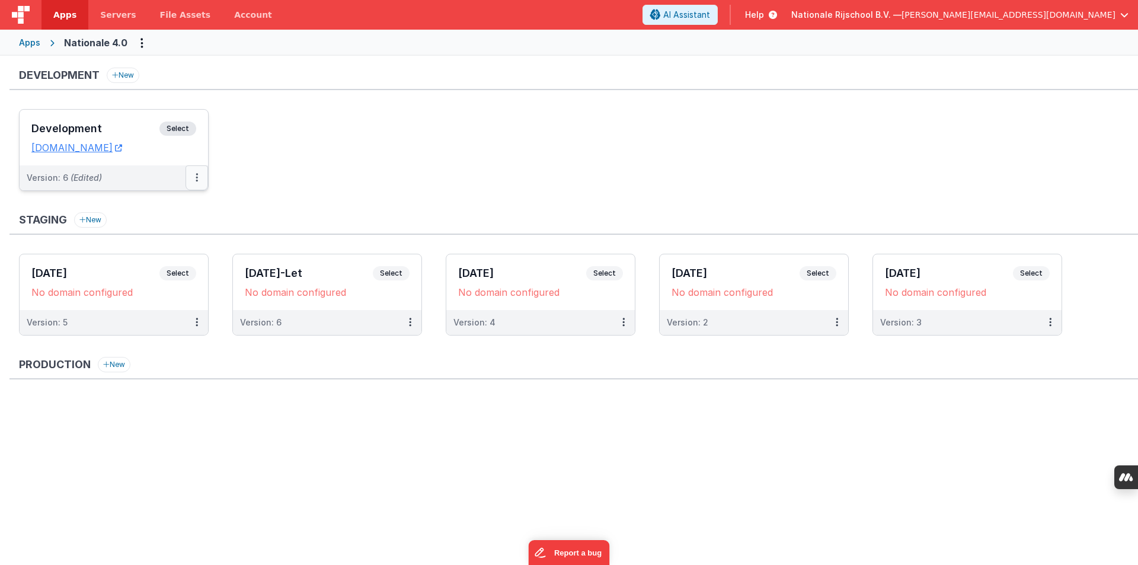
click at [201, 184] on button at bounding box center [196, 177] width 23 height 25
click at [158, 207] on div "Development New Development Select URLs nr.clientportal.cloud Version: 6 (Edite…" at bounding box center [573, 272] width 1128 height 408
click at [194, 178] on button at bounding box center [196, 177] width 23 height 25
click at [98, 148] on div at bounding box center [569, 282] width 1138 height 565
click at [176, 129] on span "Select" at bounding box center [177, 128] width 37 height 14
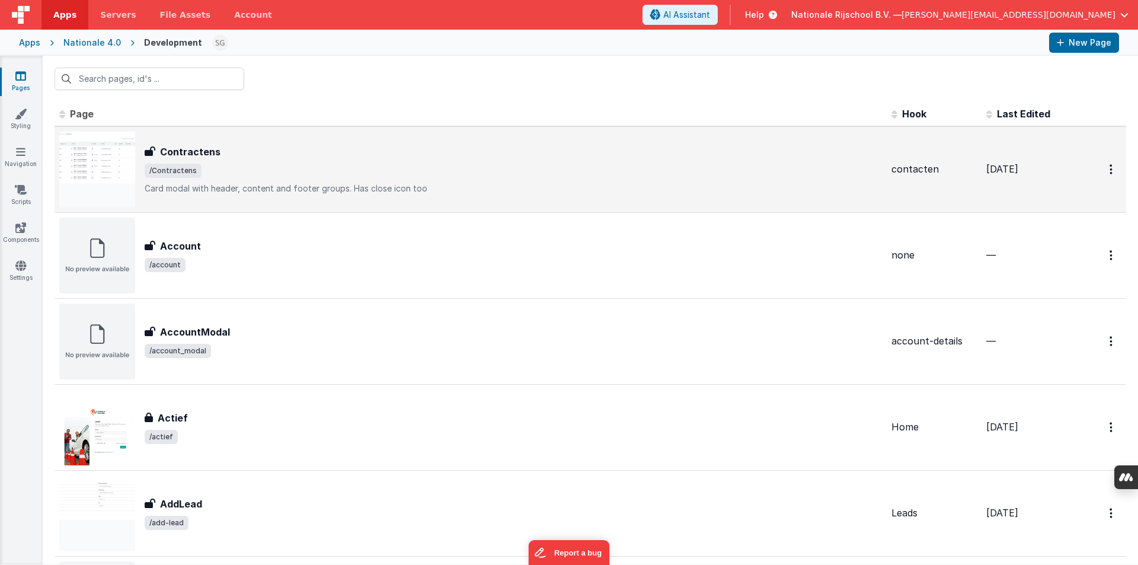
click at [262, 181] on div "Contractens Contractens /Contractens Card modal with header, content and footer…" at bounding box center [513, 170] width 737 height 50
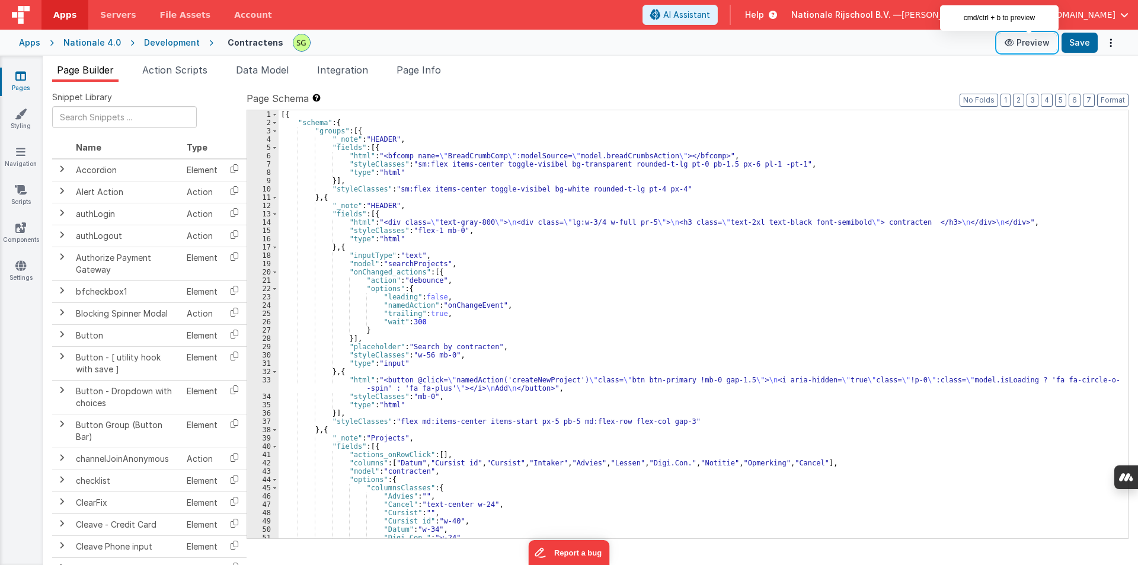
click at [1036, 43] on button "Preview" at bounding box center [1026, 42] width 59 height 19
click at [24, 11] on img at bounding box center [21, 15] width 18 height 18
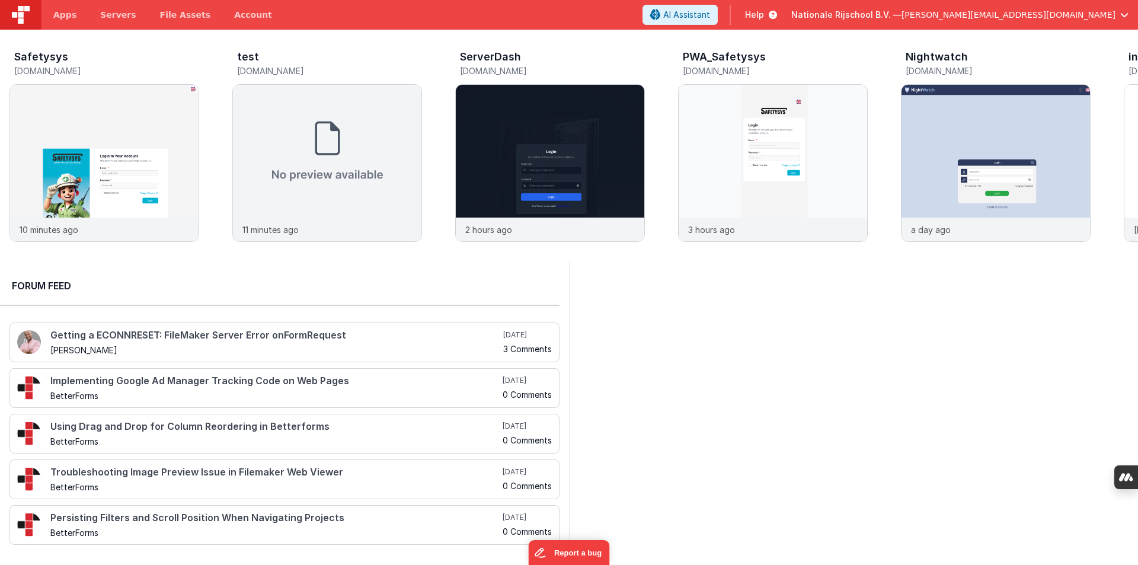
click at [1112, 15] on span "[PERSON_NAME][EMAIL_ADDRESS][DOMAIN_NAME]" at bounding box center [1008, 15] width 214 height 12
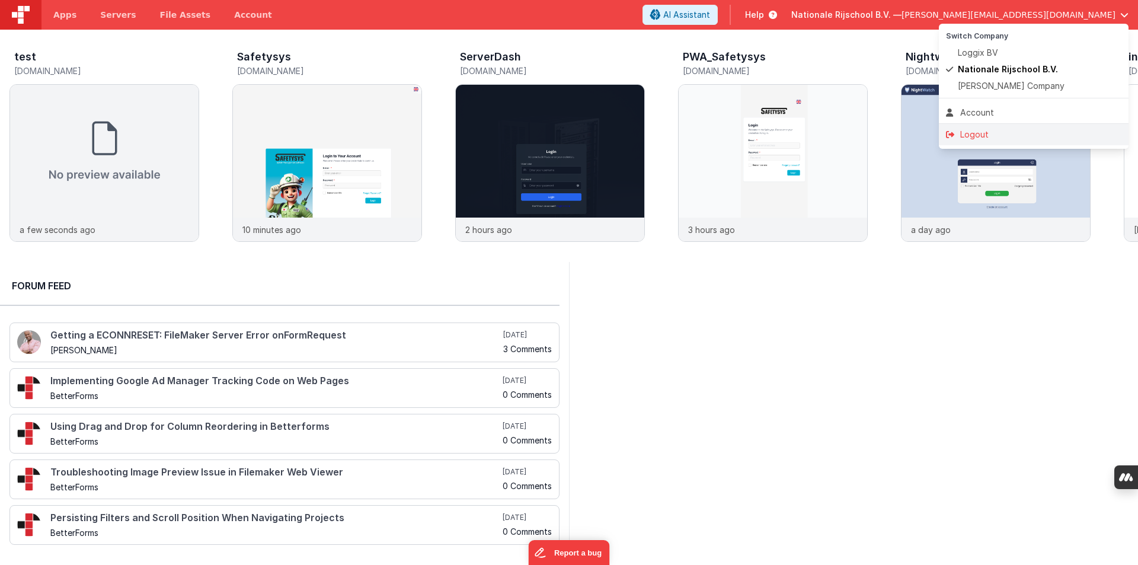
click at [975, 133] on div "Logout" at bounding box center [1033, 135] width 175 height 12
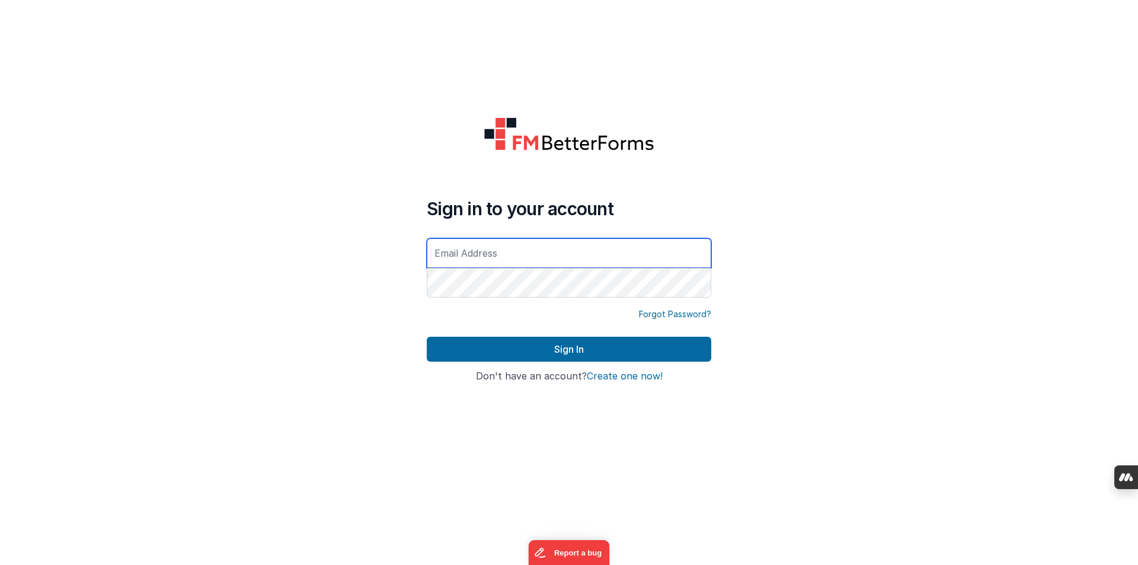
type input "[PERSON_NAME][EMAIL_ADDRESS][DOMAIN_NAME]"
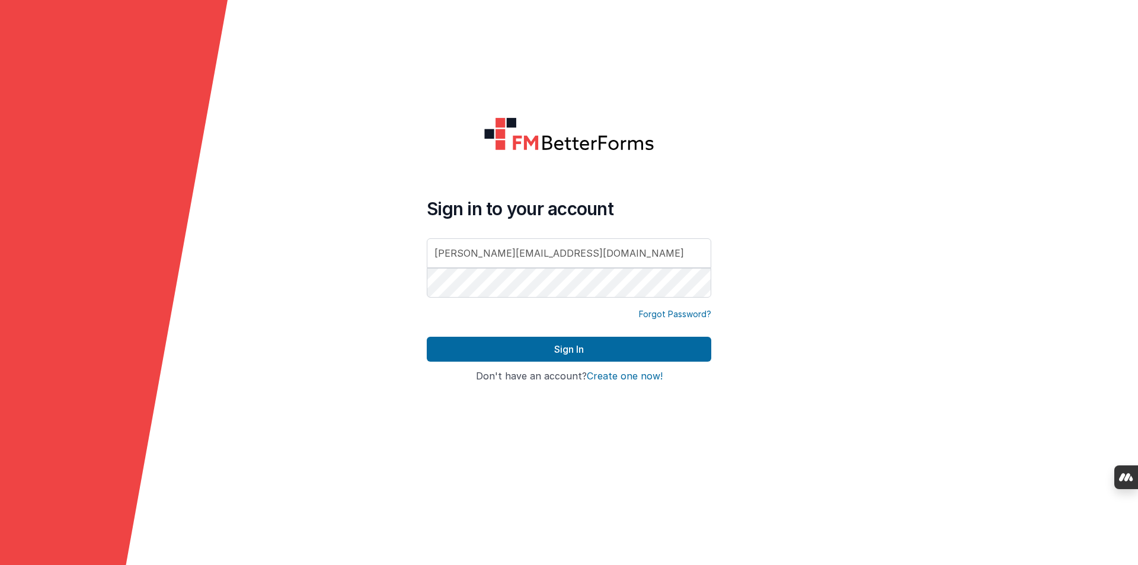
click at [534, 347] on button "Sign In" at bounding box center [569, 349] width 284 height 25
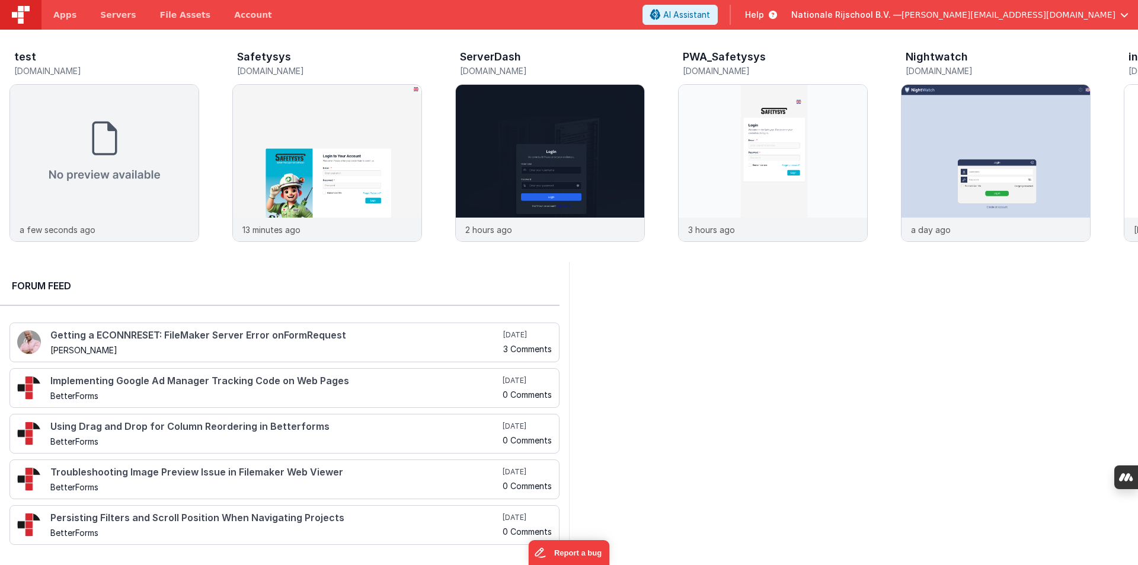
click at [875, 324] on div at bounding box center [853, 408] width 569 height 292
click at [1057, 18] on span "[PERSON_NAME][EMAIL_ADDRESS][DOMAIN_NAME]" at bounding box center [1008, 15] width 214 height 12
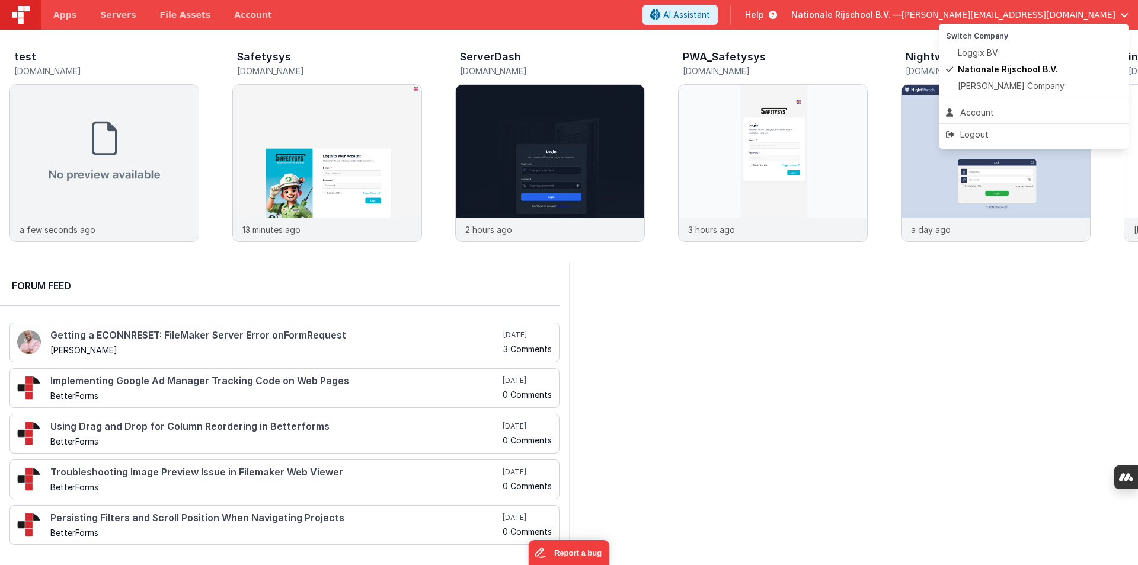
click at [886, 344] on button at bounding box center [569, 282] width 1138 height 565
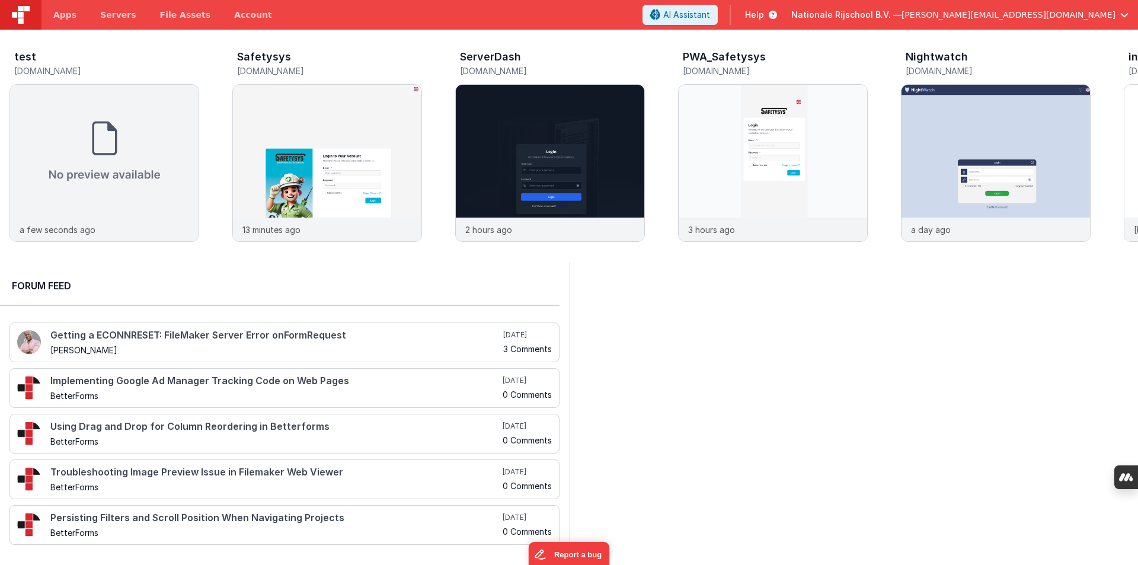
click at [1089, 21] on div "Nationale Rijschool B.V. — [PERSON_NAME][EMAIL_ADDRESS][DOMAIN_NAME]" at bounding box center [959, 15] width 337 height 20
click at [858, 289] on div at bounding box center [853, 408] width 569 height 292
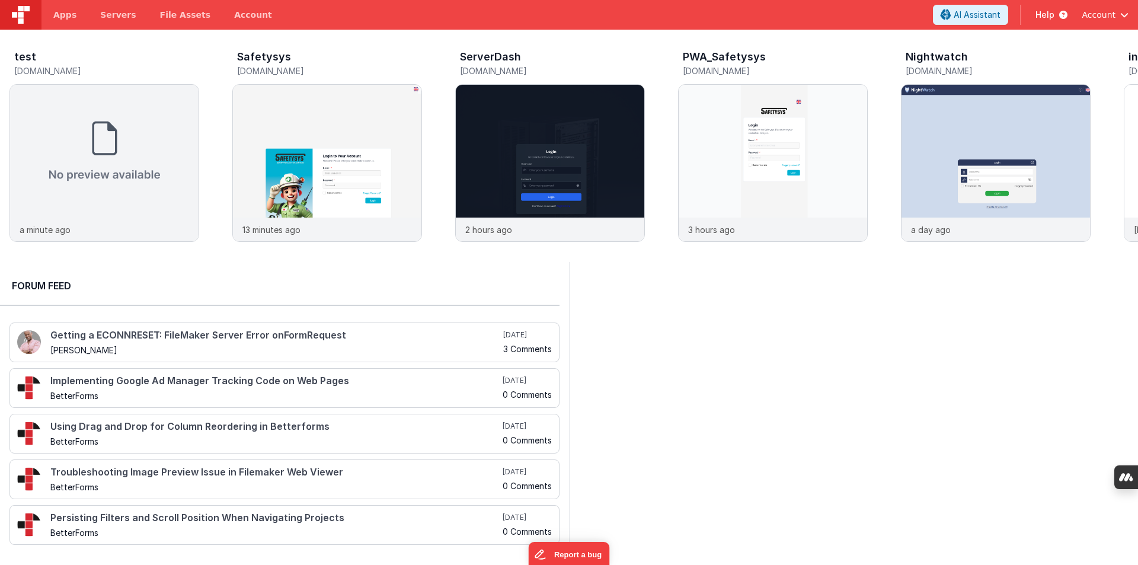
click at [1086, 12] on span "Account" at bounding box center [1098, 15] width 34 height 12
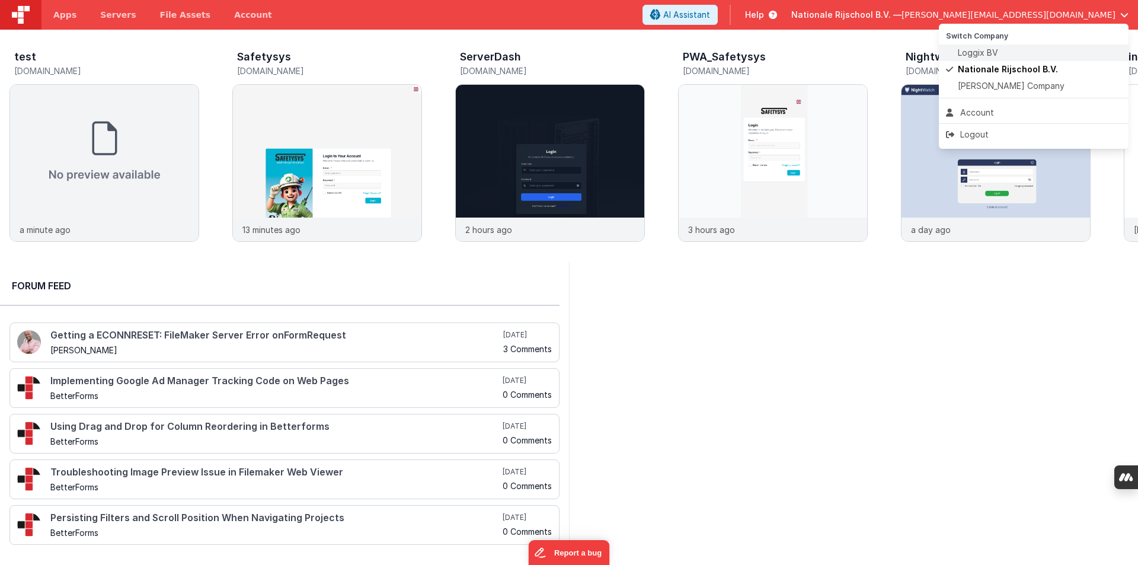
click at [985, 55] on span "Loggix BV" at bounding box center [977, 53] width 40 height 12
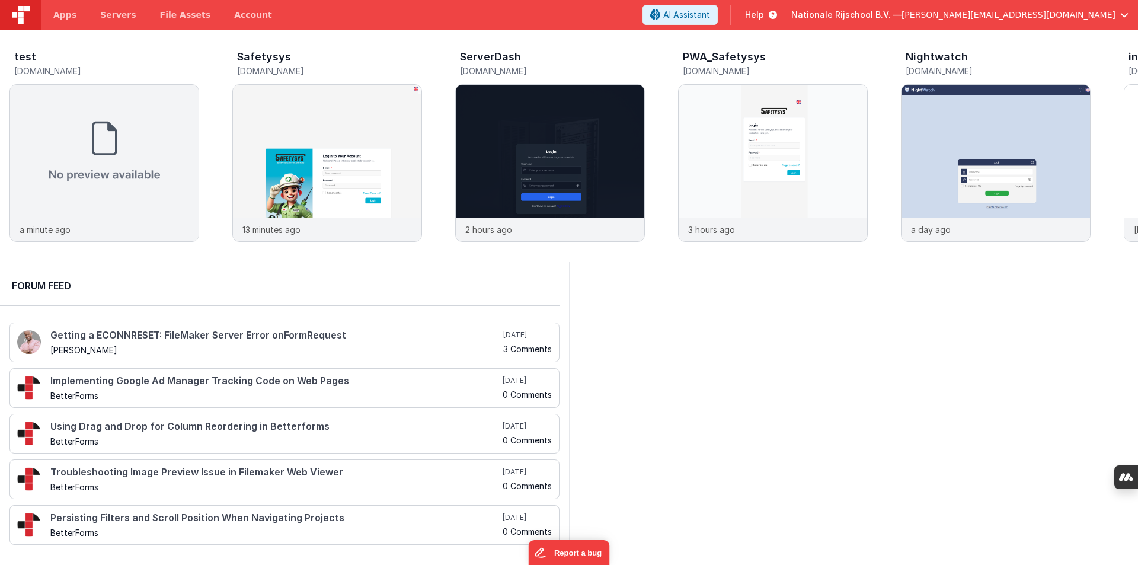
click at [1067, 18] on span "[PERSON_NAME][EMAIL_ADDRESS][DOMAIN_NAME]" at bounding box center [1008, 15] width 214 height 12
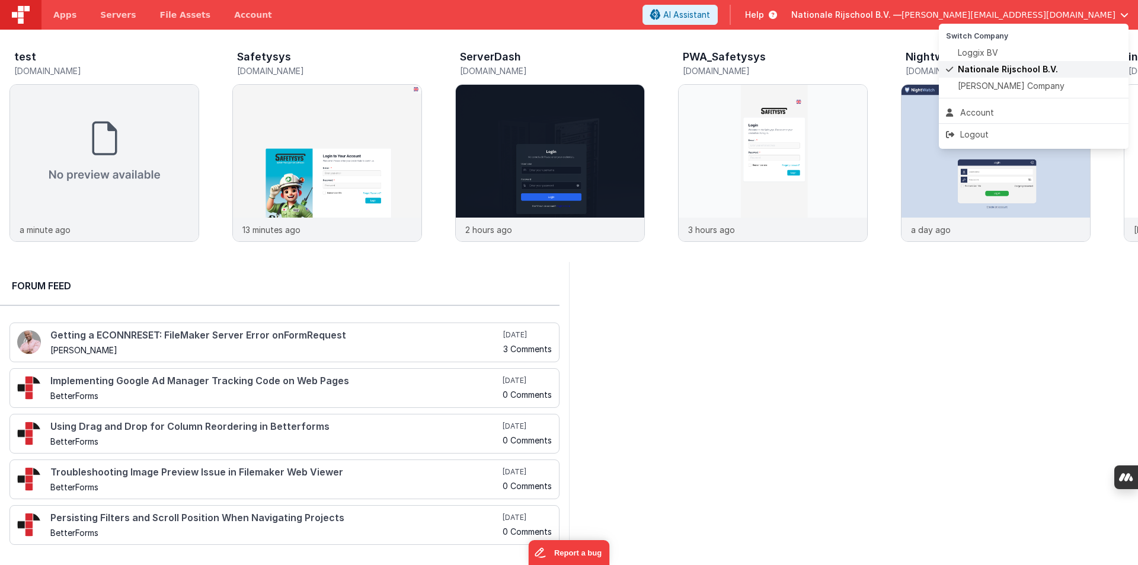
click at [996, 69] on span "Nationale Rijschool B.V." at bounding box center [1007, 69] width 100 height 12
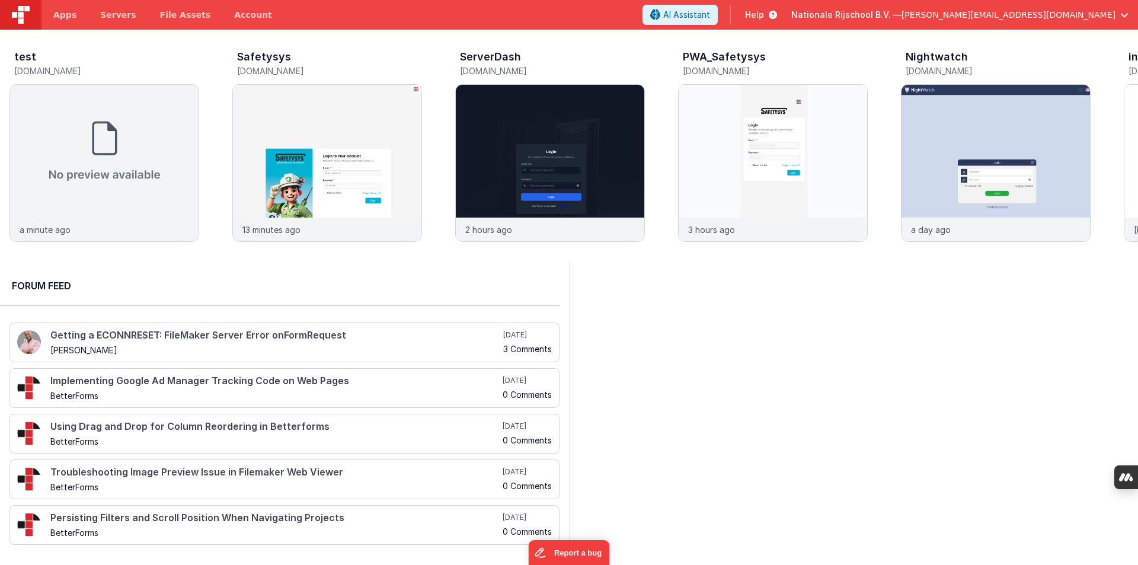
click at [722, 325] on div at bounding box center [853, 408] width 569 height 292
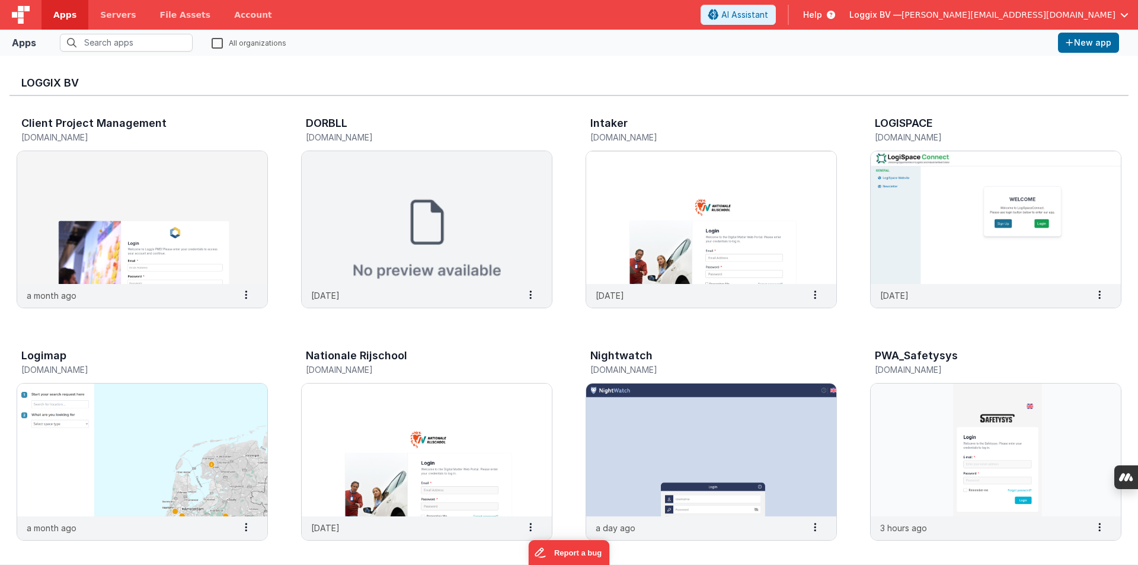
click at [1037, 21] on div "Loggix BV — [PERSON_NAME][EMAIL_ADDRESS][DOMAIN_NAME]" at bounding box center [988, 15] width 279 height 20
click at [1080, 8] on div "Loggix BV — [PERSON_NAME][EMAIL_ADDRESS][DOMAIN_NAME]" at bounding box center [988, 15] width 279 height 20
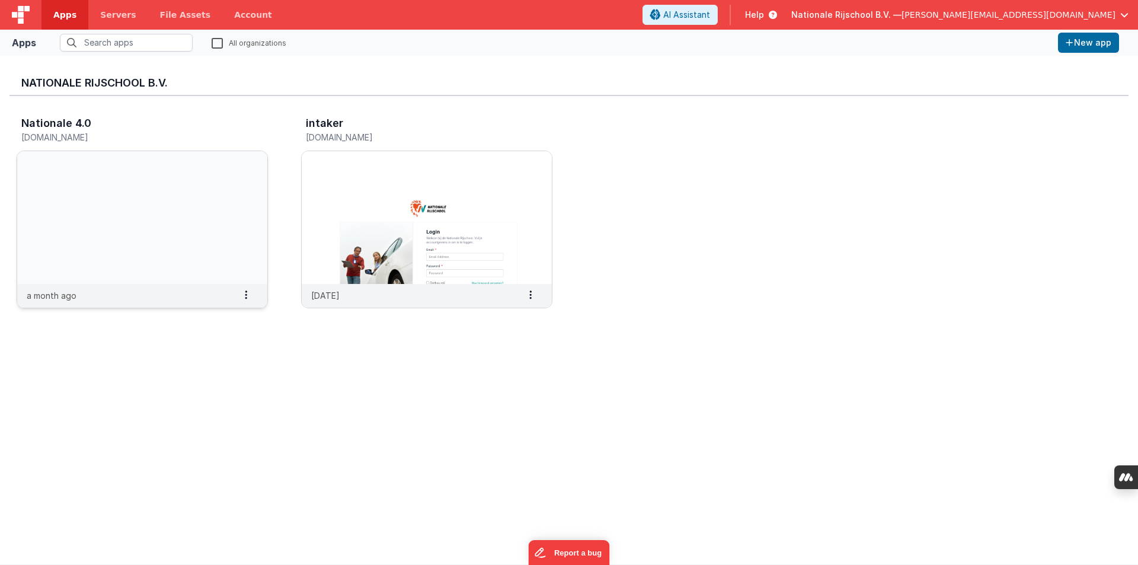
click at [163, 220] on img at bounding box center [142, 217] width 250 height 133
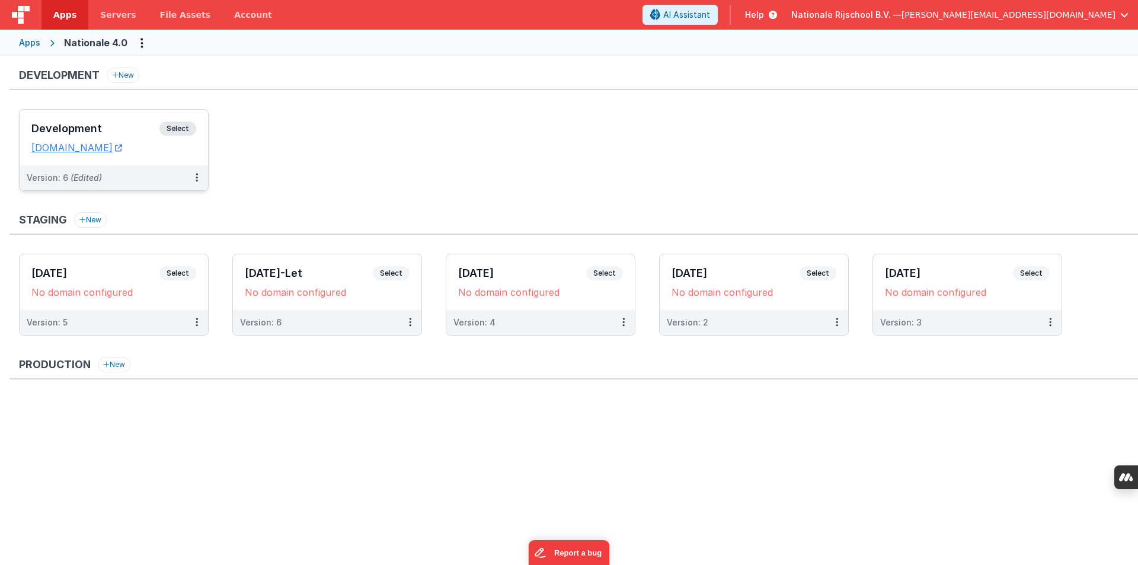
click at [181, 130] on span "Select" at bounding box center [177, 128] width 37 height 14
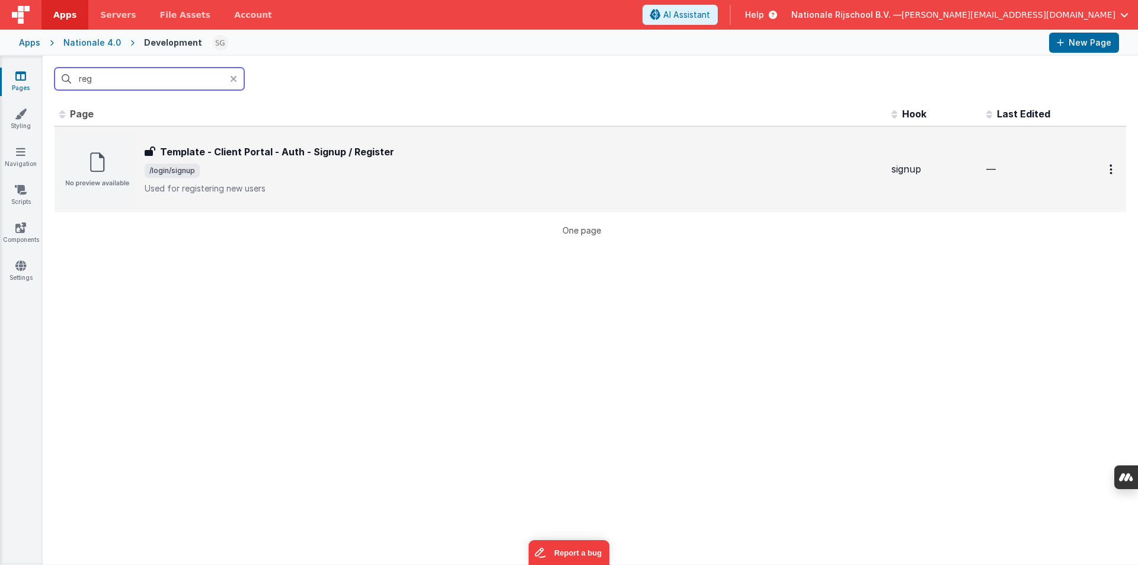
type input "reg"
click at [261, 160] on div "Template - Client Portal - Auth - Signup / Register Template - Client Portal - …" at bounding box center [513, 170] width 737 height 50
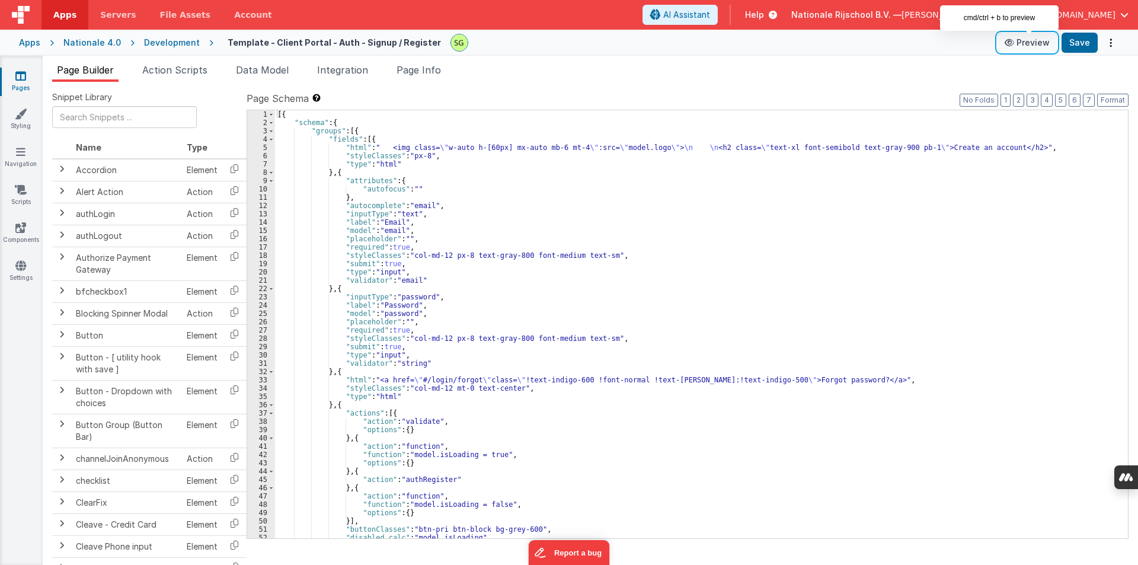
click at [1029, 46] on button "Preview" at bounding box center [1026, 42] width 59 height 19
